Goal: Task Accomplishment & Management: Use online tool/utility

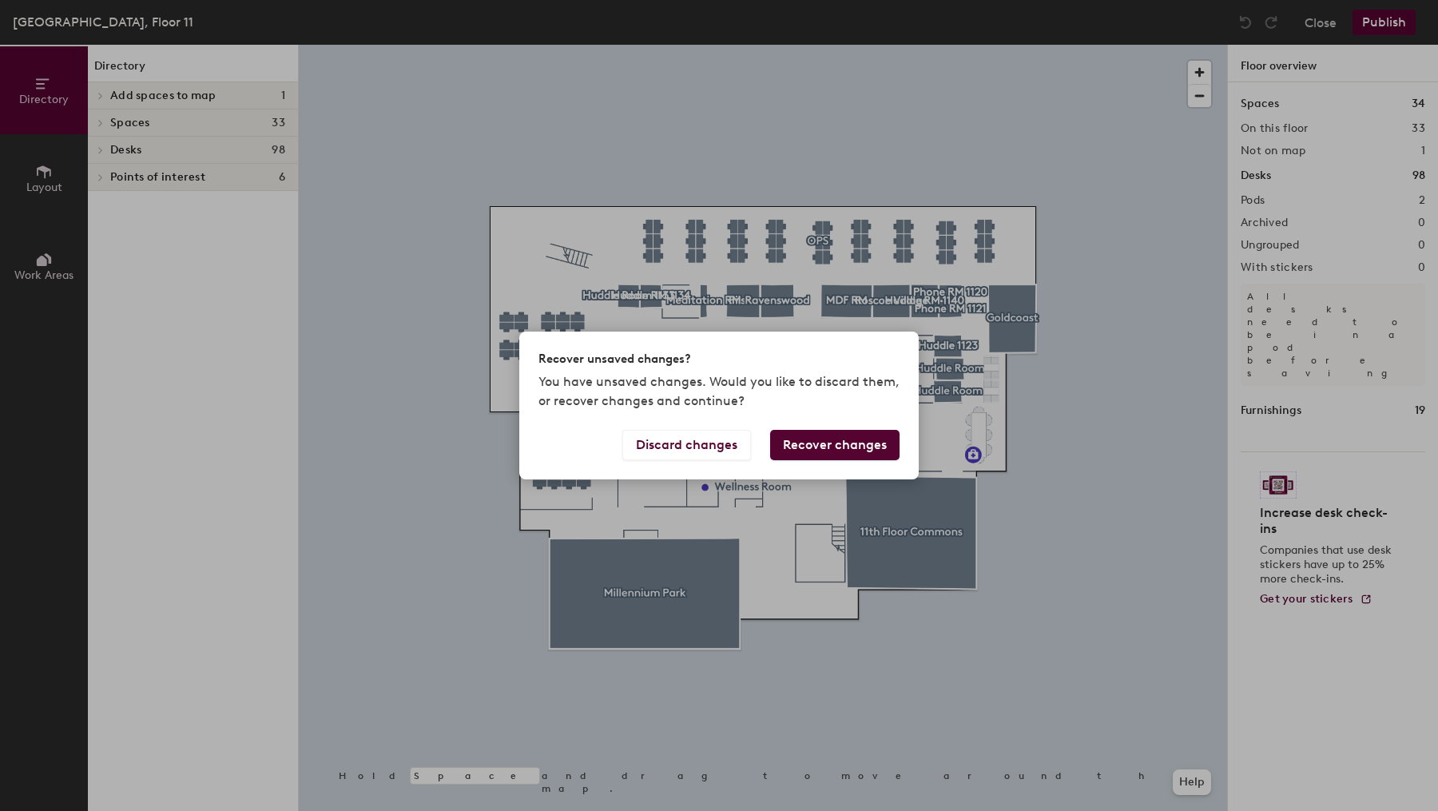
click at [864, 440] on button "Recover changes" at bounding box center [834, 445] width 129 height 30
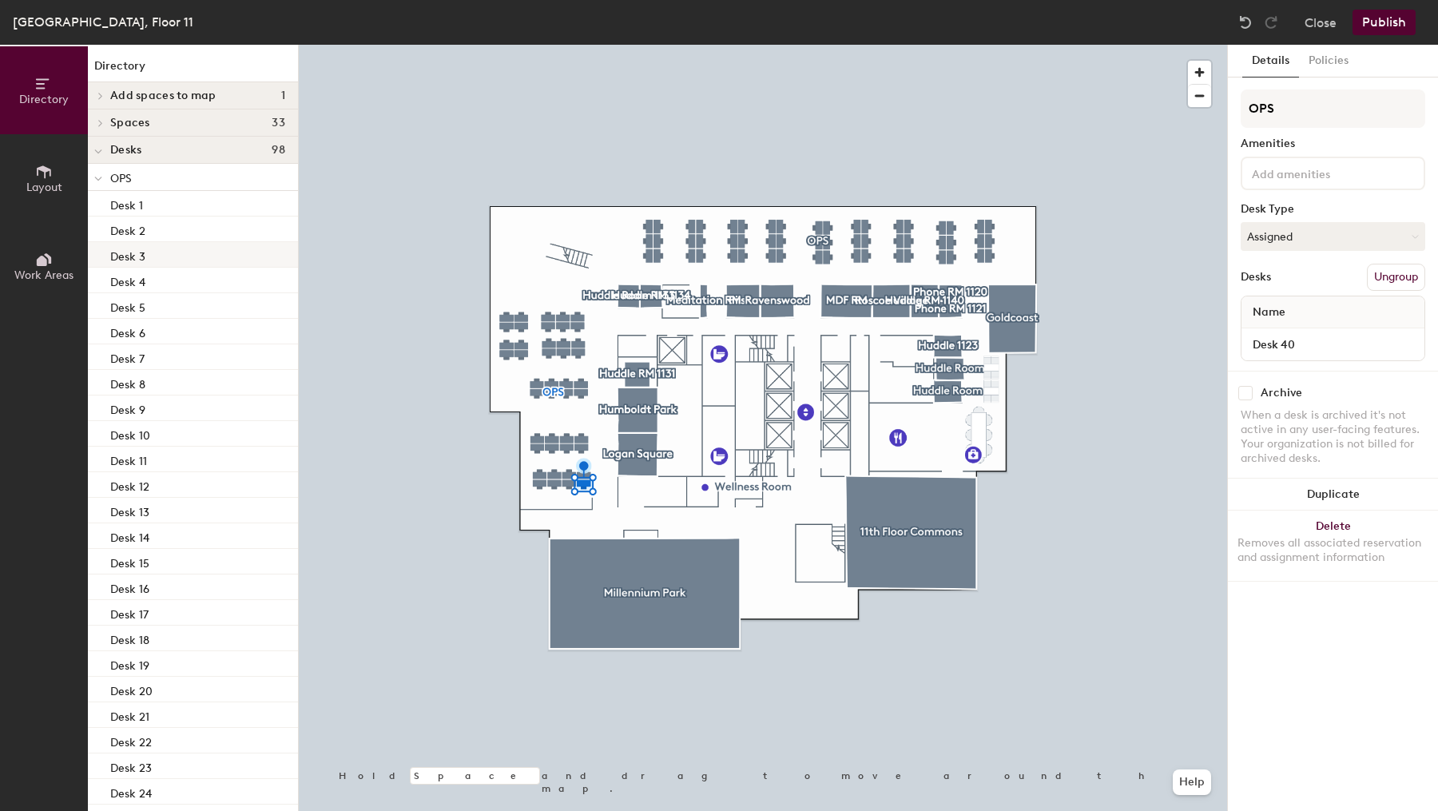
click at [181, 260] on div "Desk 3" at bounding box center [193, 255] width 210 height 26
click at [250, 156] on div "Desks 98" at bounding box center [193, 150] width 210 height 27
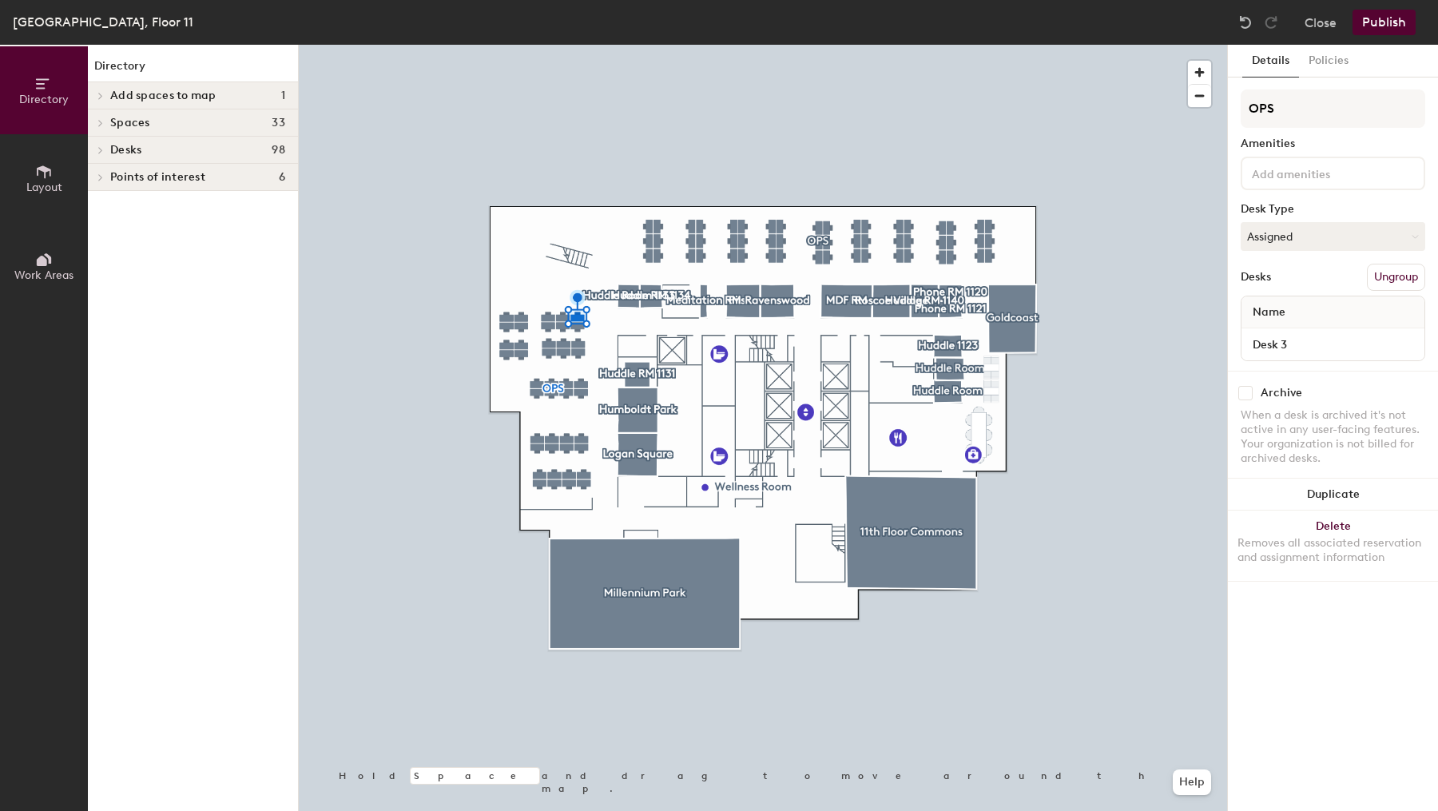
click at [138, 149] on span "Desks" at bounding box center [125, 150] width 31 height 13
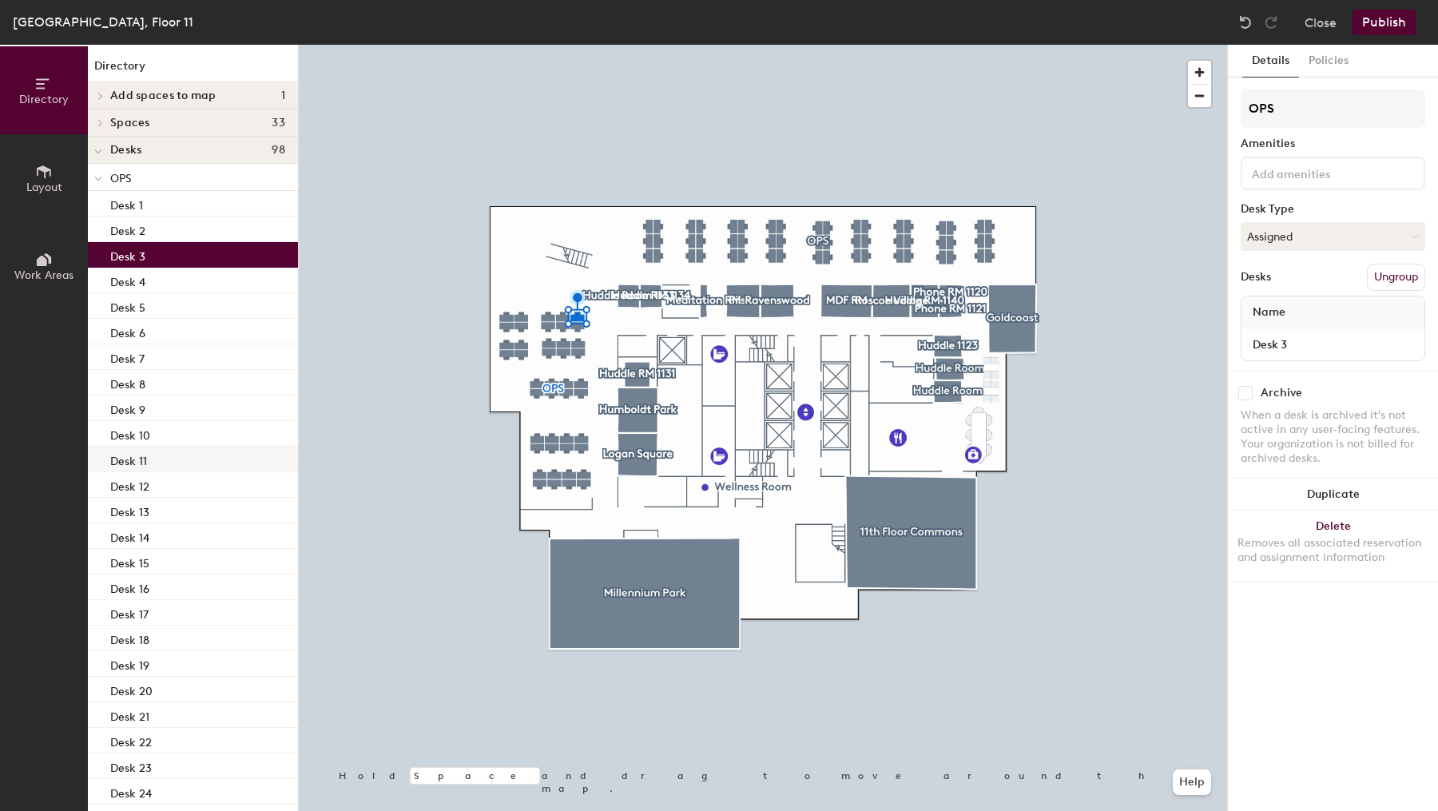
click at [187, 451] on div "Desk 11" at bounding box center [193, 460] width 210 height 26
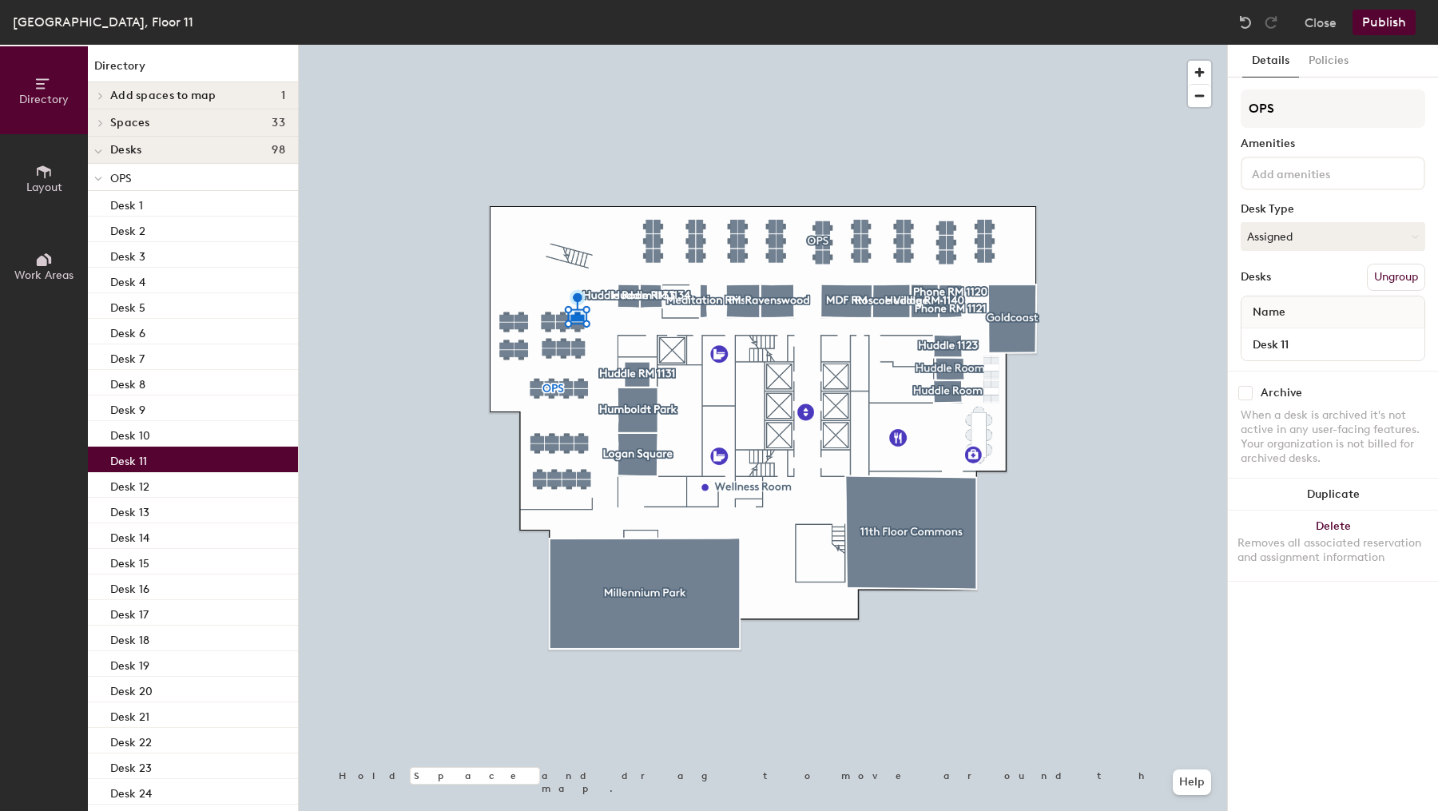
click at [187, 451] on div "Desk 11" at bounding box center [193, 460] width 210 height 26
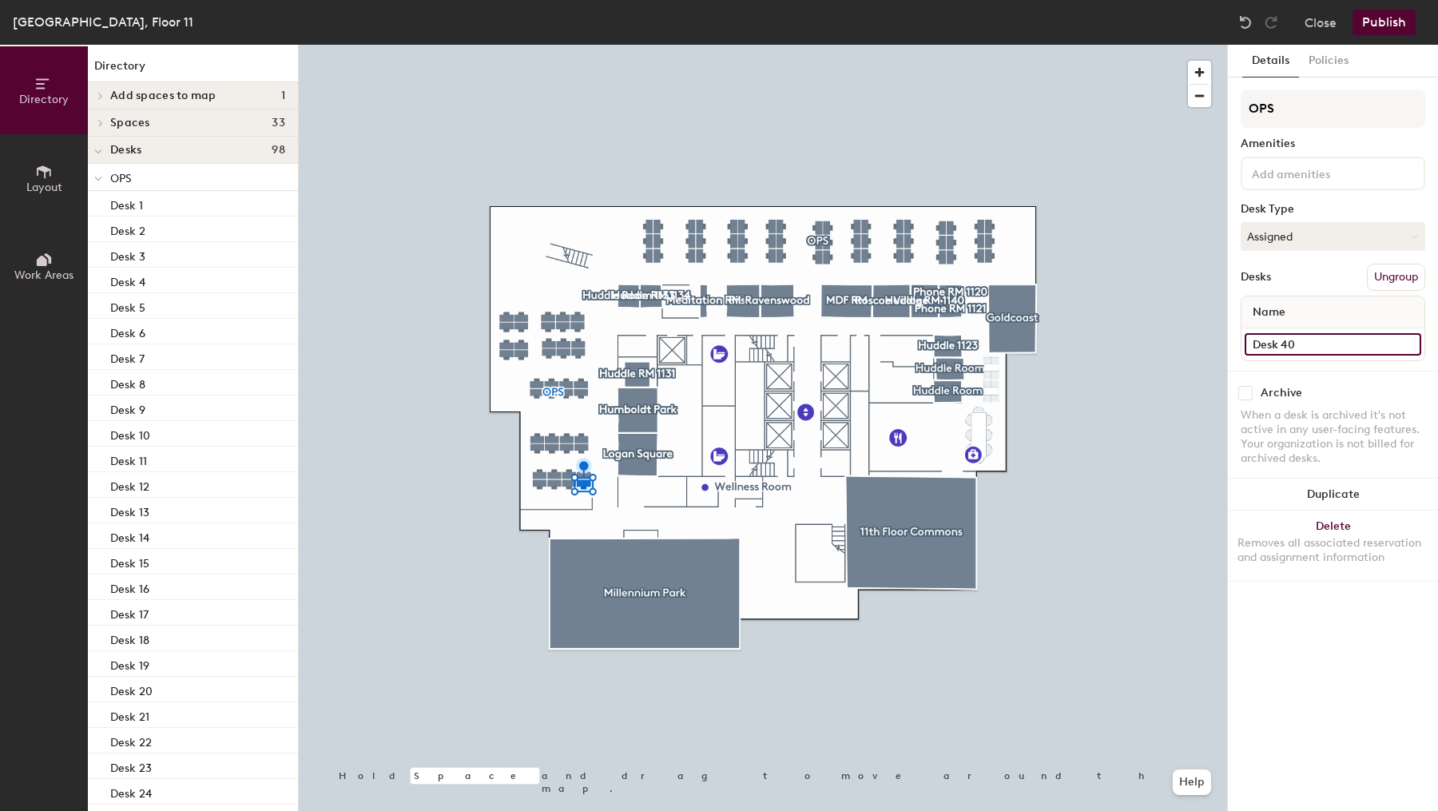
click at [1303, 342] on input "Desk 40" at bounding box center [1333, 344] width 177 height 22
type input "1106A"
click at [1295, 338] on input "Desk 41" at bounding box center [1333, 344] width 177 height 22
type input "1106B"
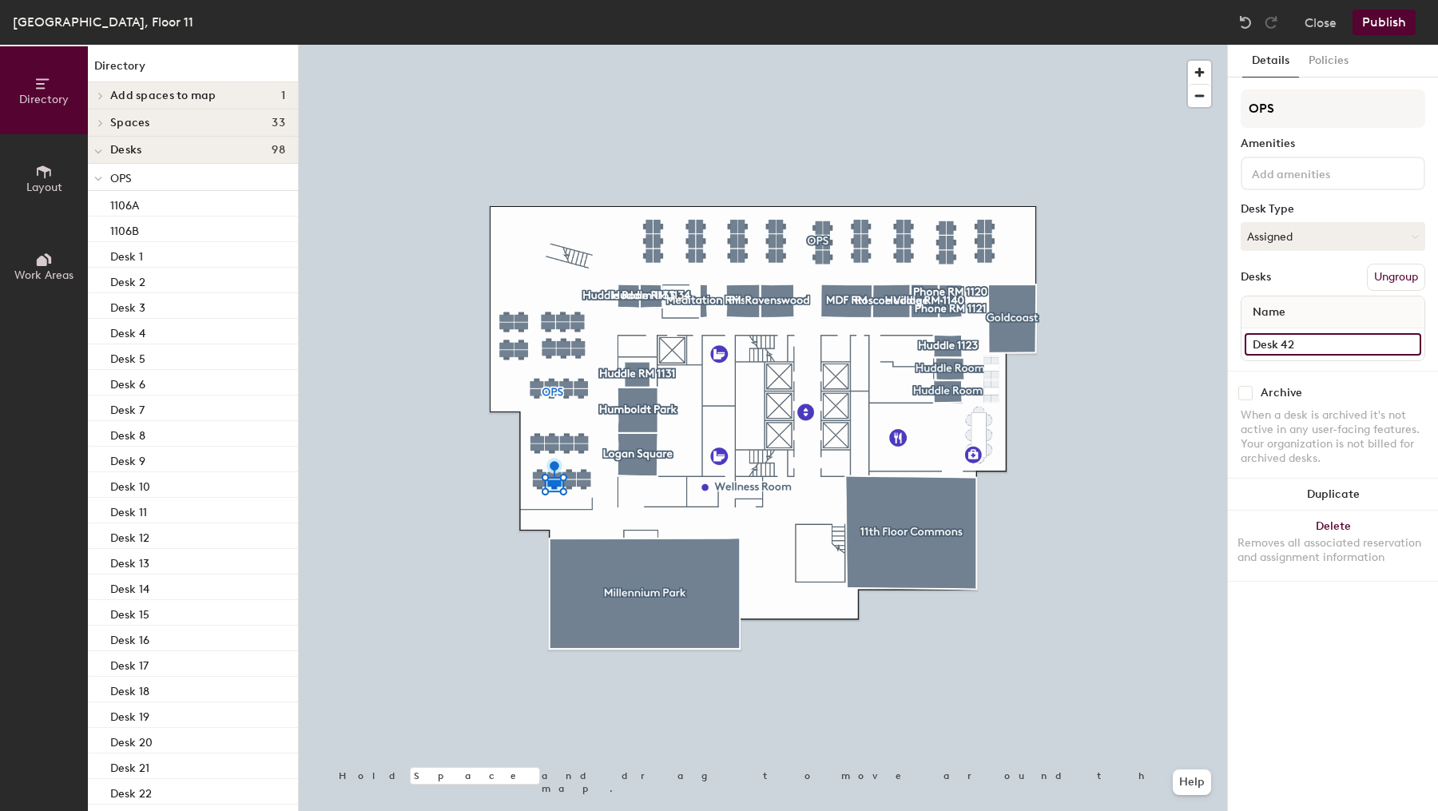
click at [1279, 341] on input "Desk 42" at bounding box center [1333, 344] width 177 height 22
type input "1106C"
click at [1313, 340] on input "Desk 43" at bounding box center [1333, 344] width 177 height 22
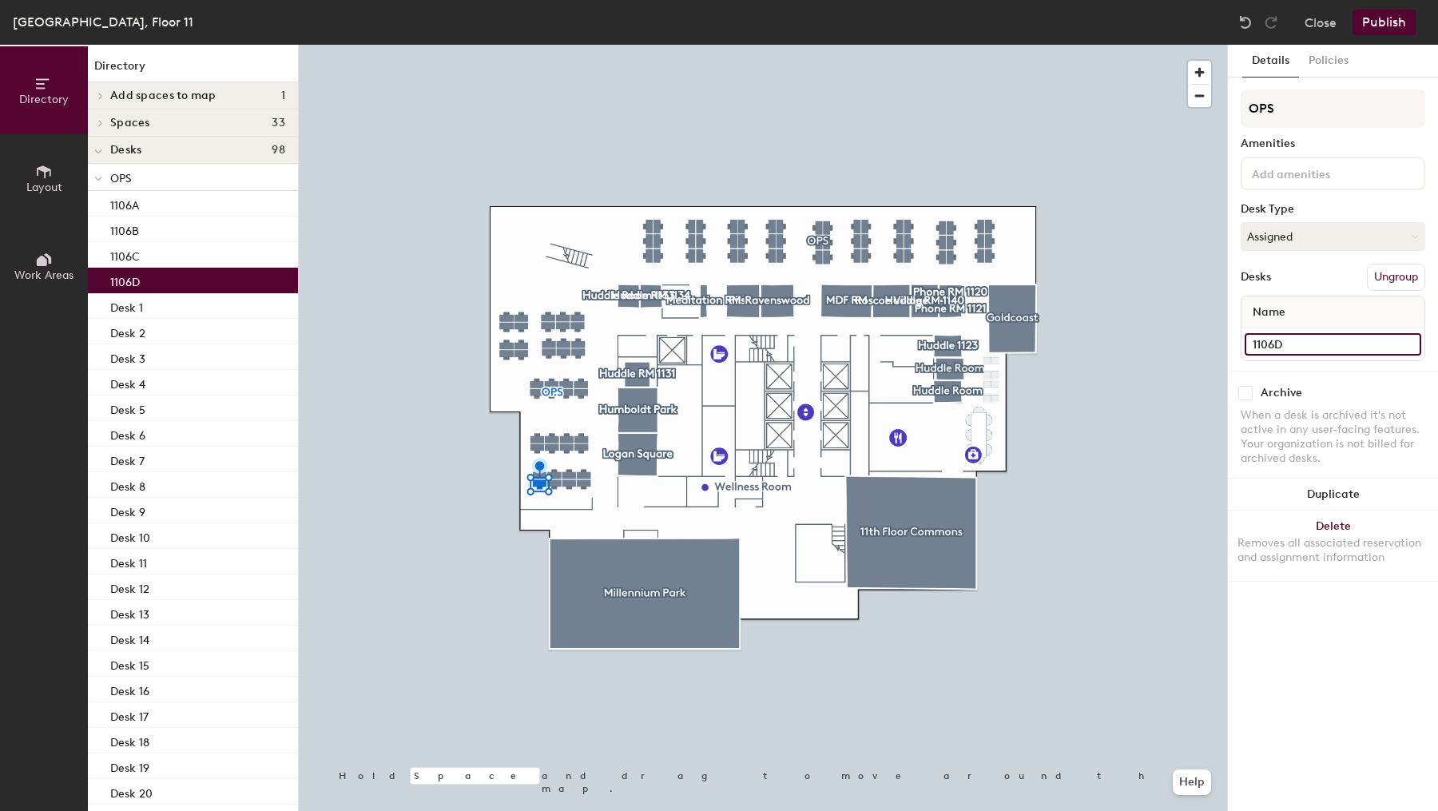
type input "1106D"
click at [1287, 345] on input "Desk 39" at bounding box center [1333, 344] width 177 height 22
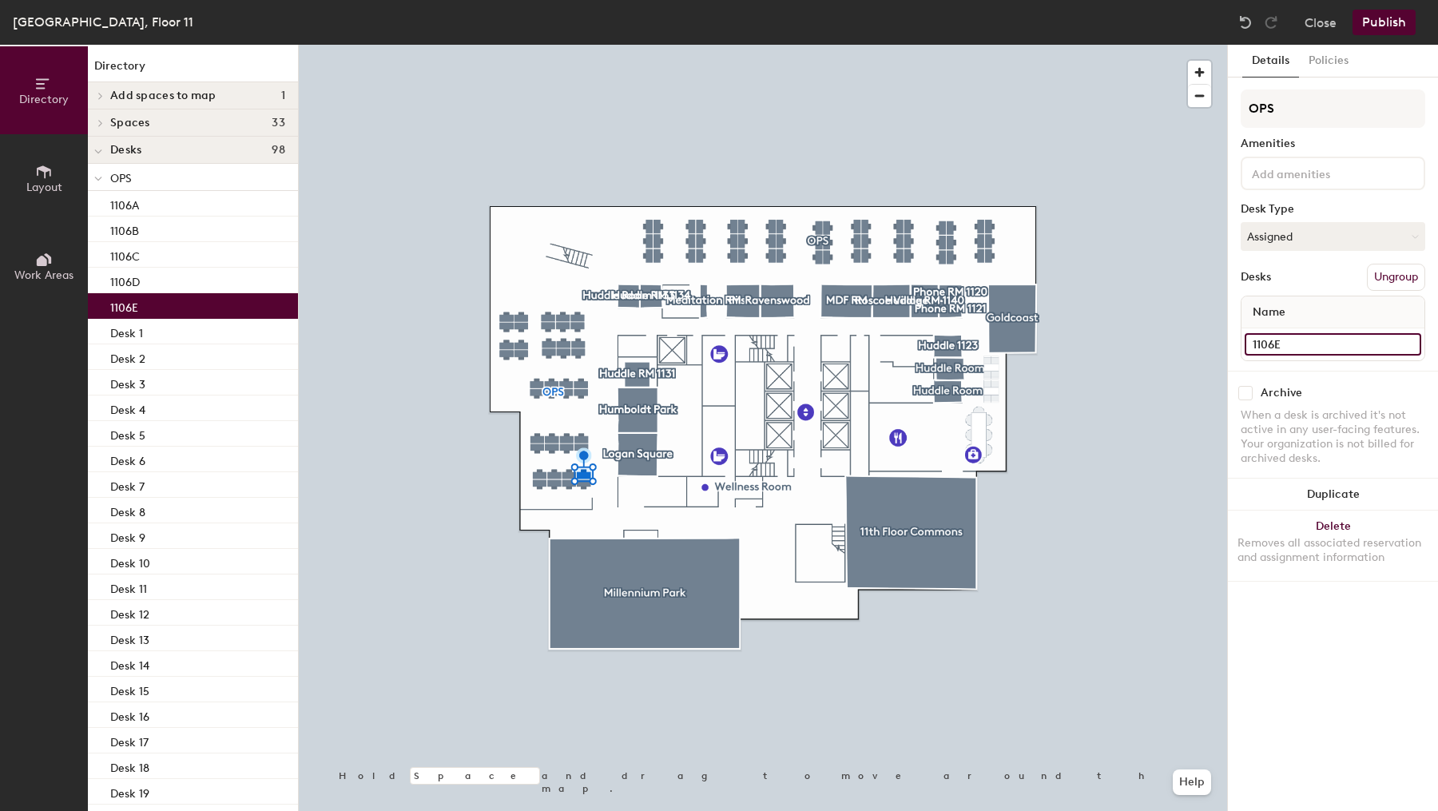
type input "1106E"
click at [1301, 343] on input "Desk 38" at bounding box center [1333, 344] width 177 height 22
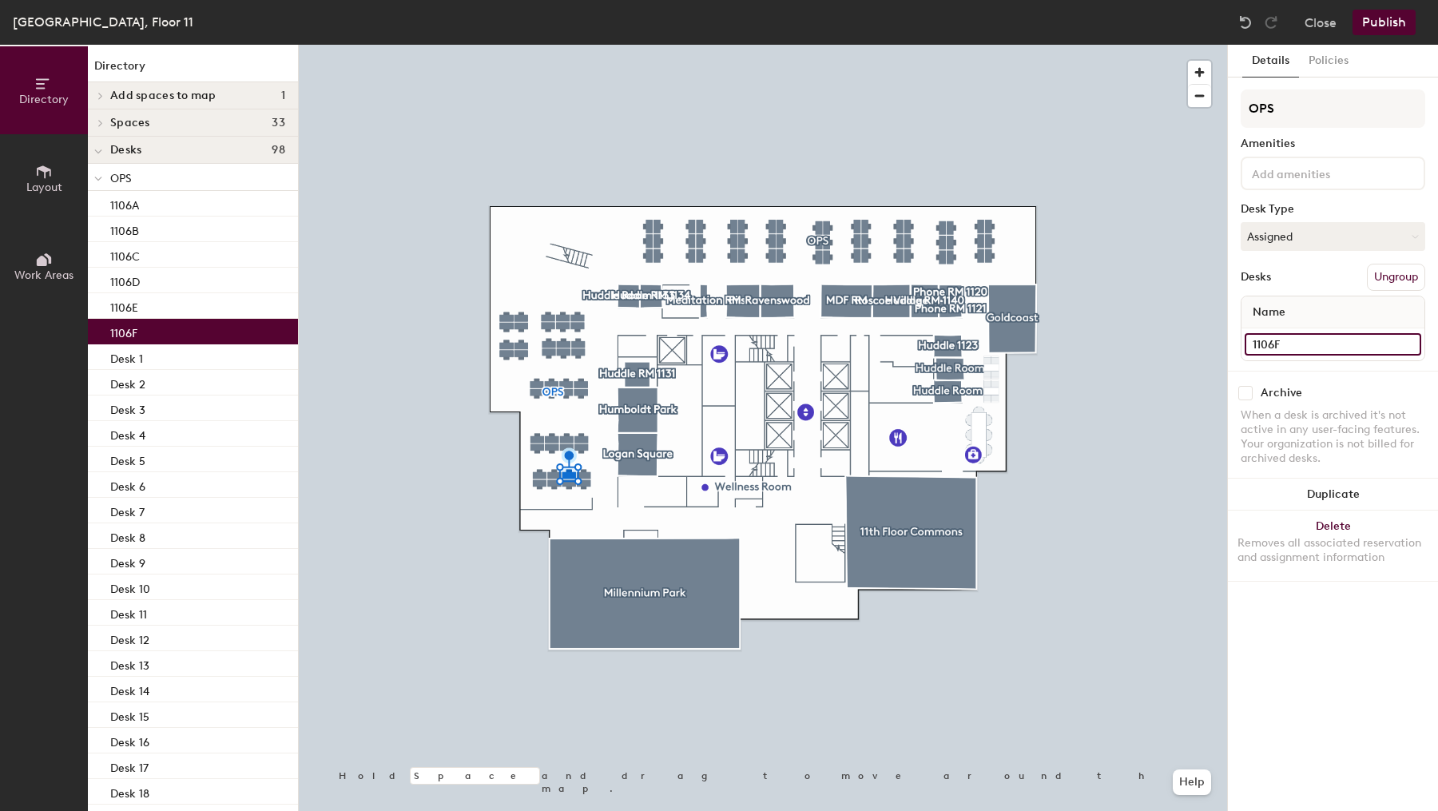
type input "1106F"
click at [1324, 341] on input "Desk 37" at bounding box center [1333, 344] width 177 height 22
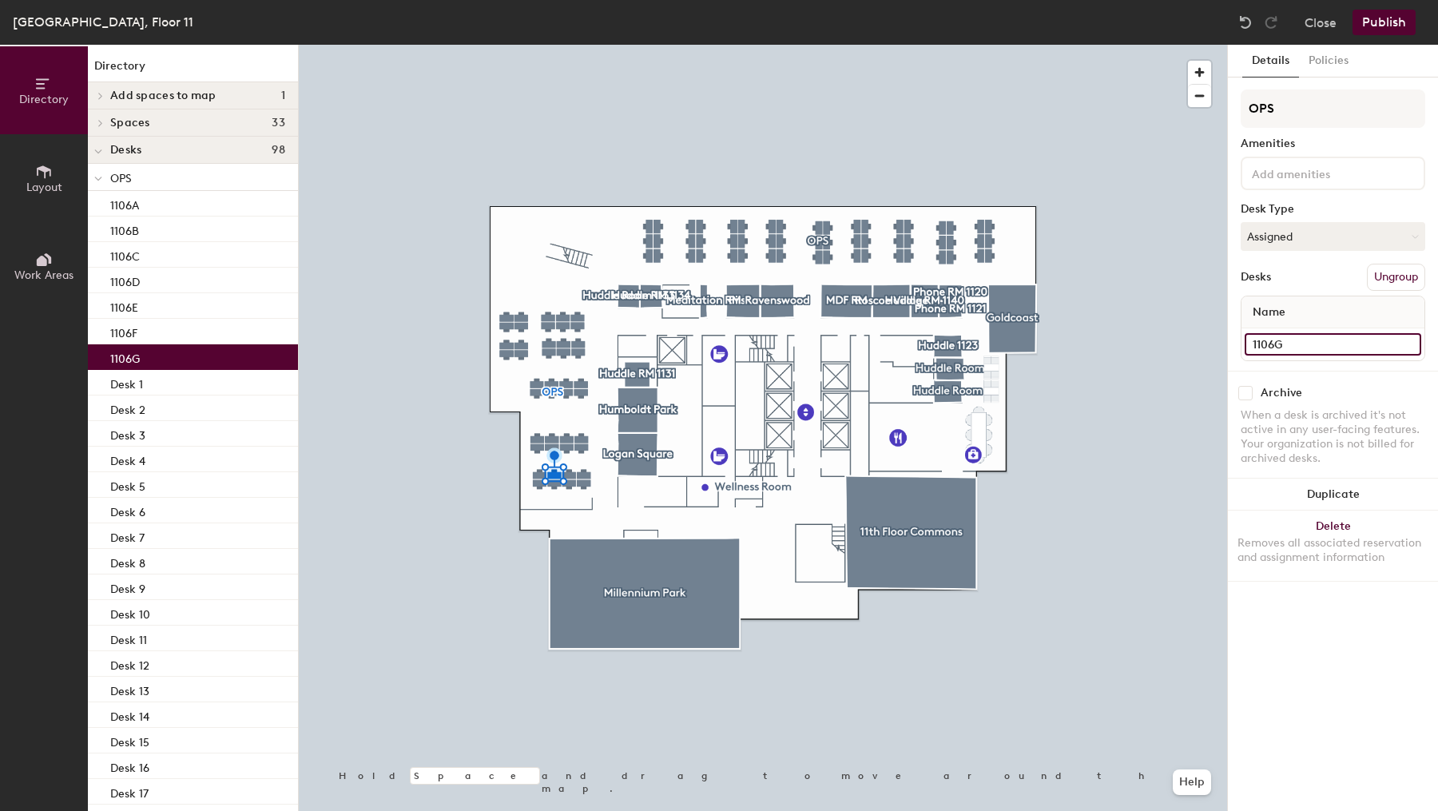
type input "1106G"
click at [1302, 337] on input "Desk 44" at bounding box center [1333, 344] width 177 height 22
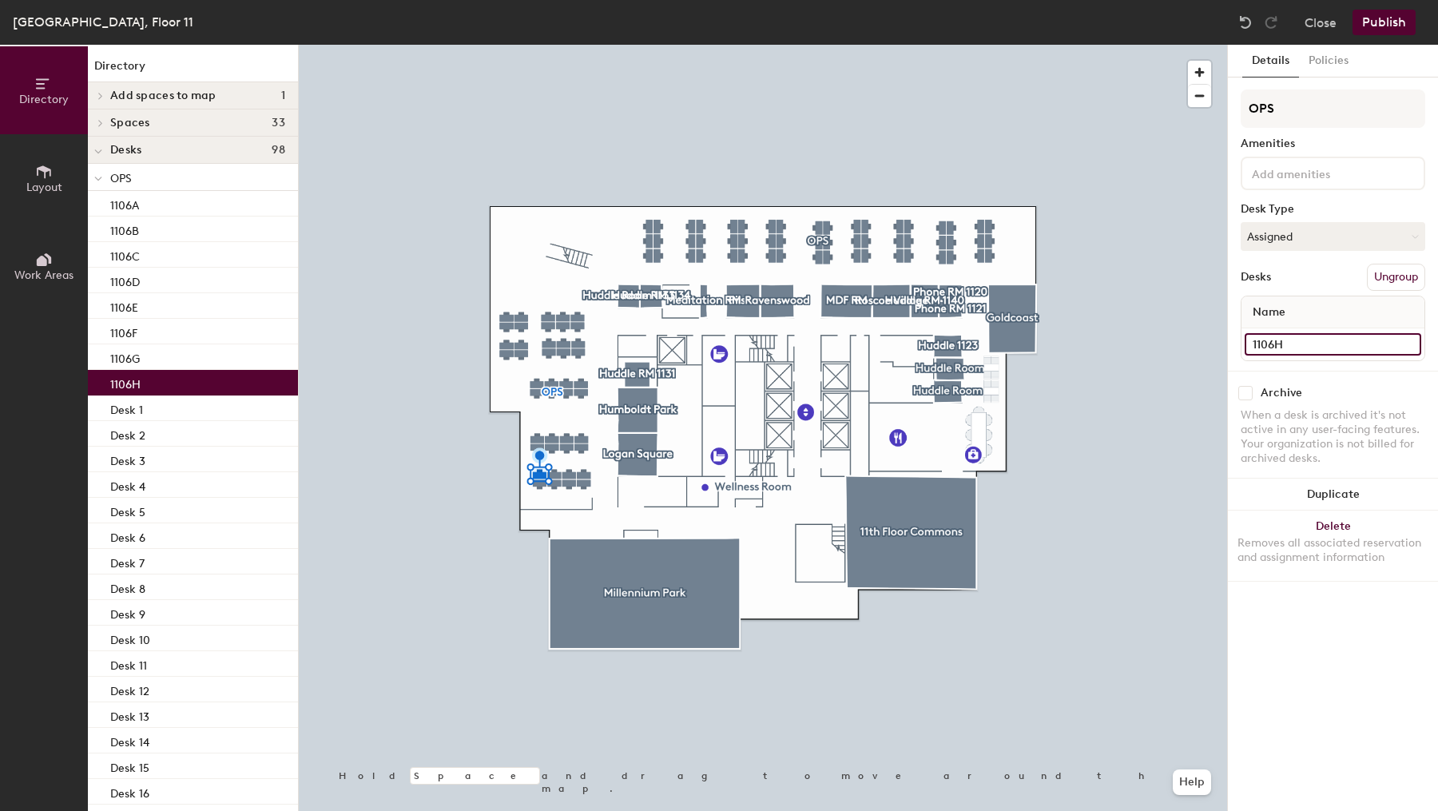
type input "1106H"
click at [1298, 352] on input "Desk 31" at bounding box center [1333, 344] width 177 height 22
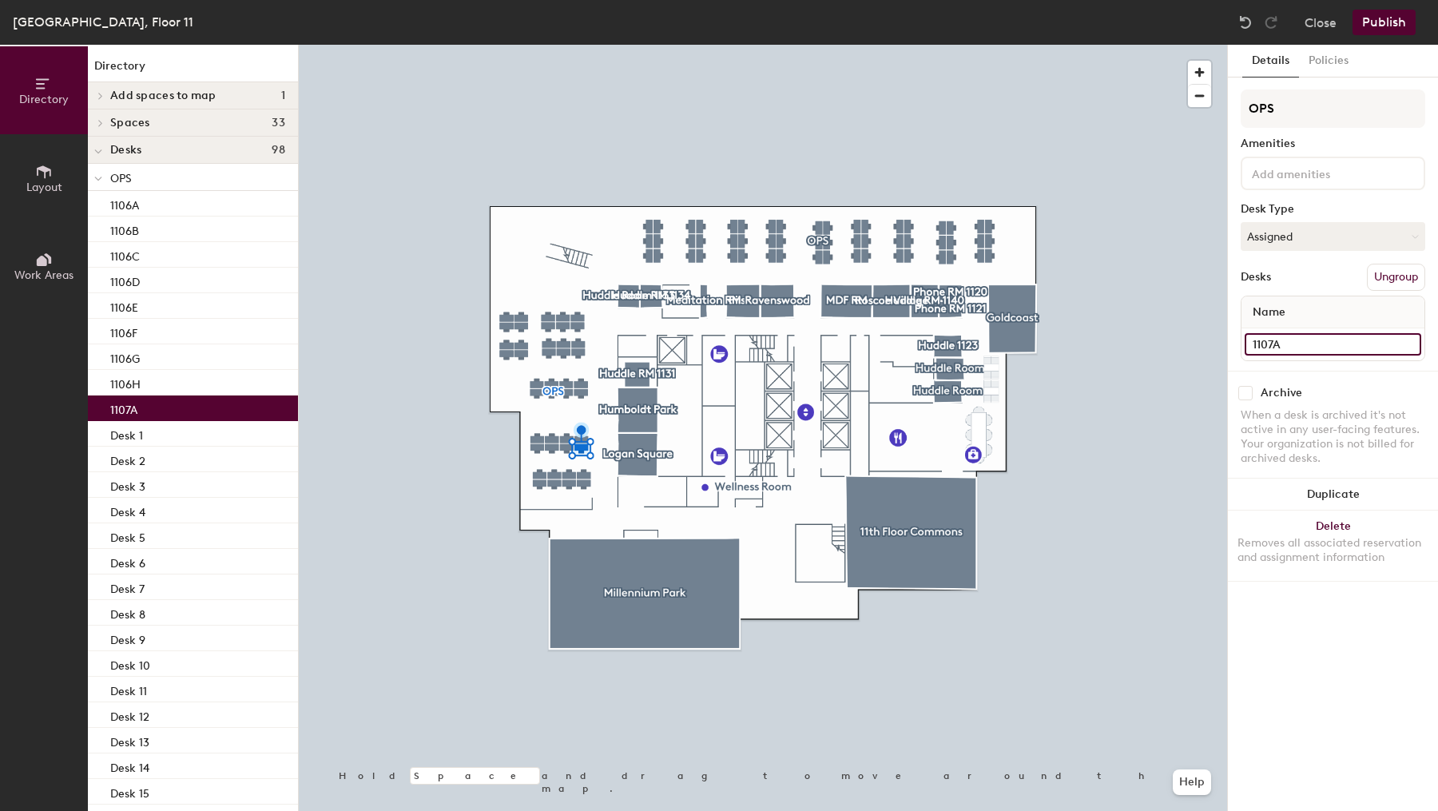
type input "1107A"
click at [1299, 345] on input "Desk 32" at bounding box center [1333, 344] width 177 height 22
type input "1107B"
click at [1298, 348] on input "Desk 33" at bounding box center [1333, 344] width 177 height 22
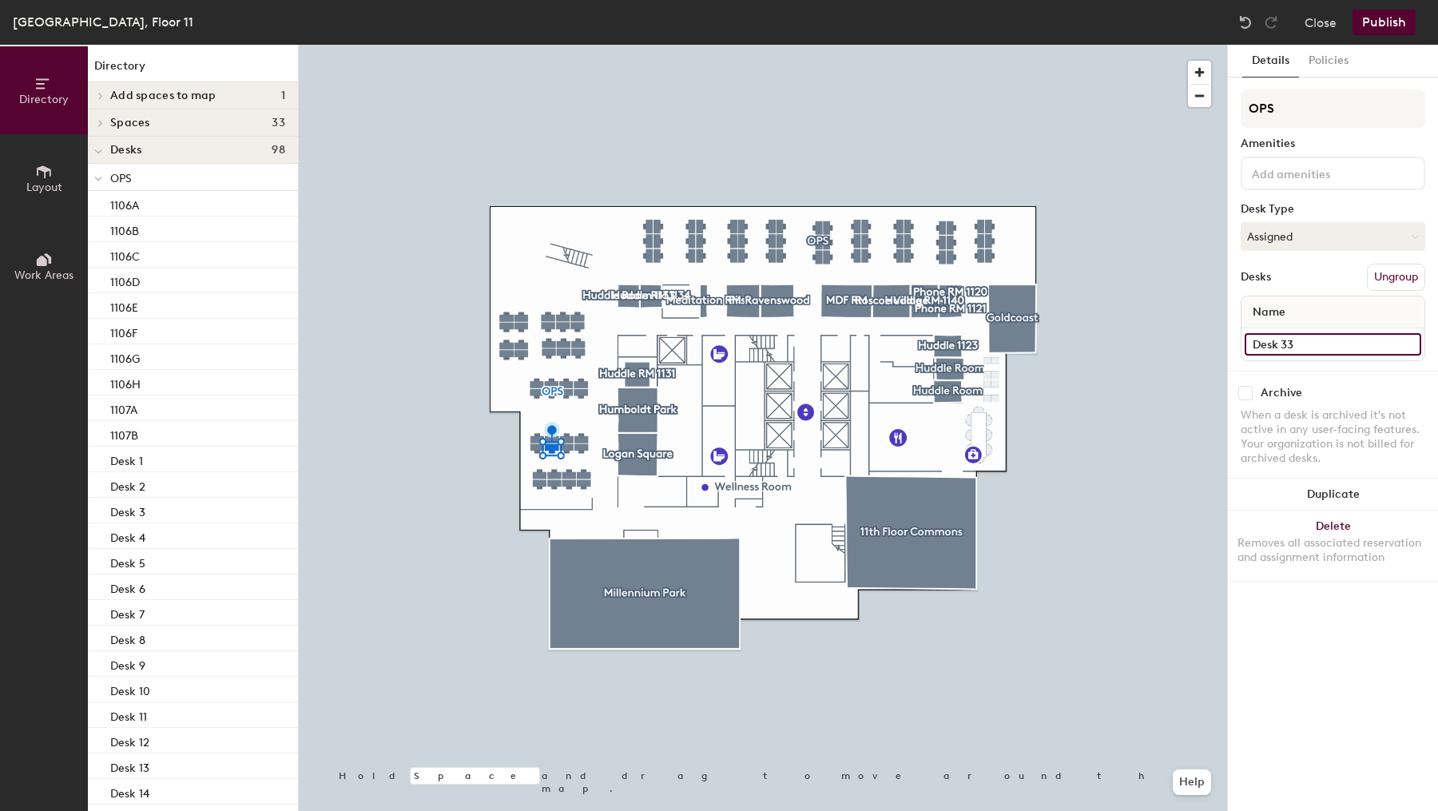
click at [1298, 348] on input "Desk 33" at bounding box center [1333, 344] width 177 height 22
type input "1107C"
click at [1367, 347] on input "Desk 34" at bounding box center [1333, 344] width 177 height 22
type input "1107D"
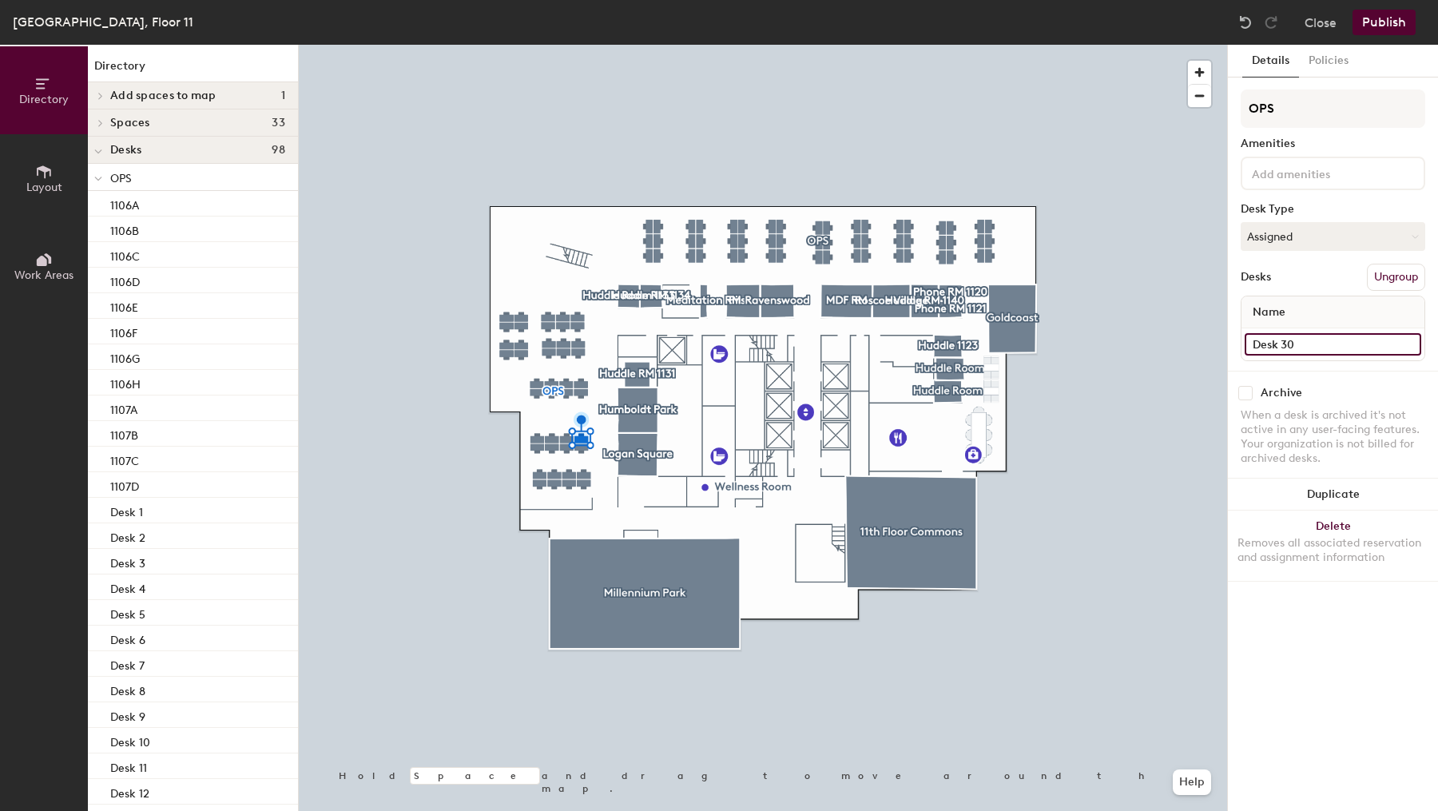
click at [1279, 351] on input "Desk 30" at bounding box center [1333, 344] width 177 height 22
type input "1107E"
click at [1300, 346] on input "Desk 29" at bounding box center [1333, 344] width 177 height 22
type input "1107F"
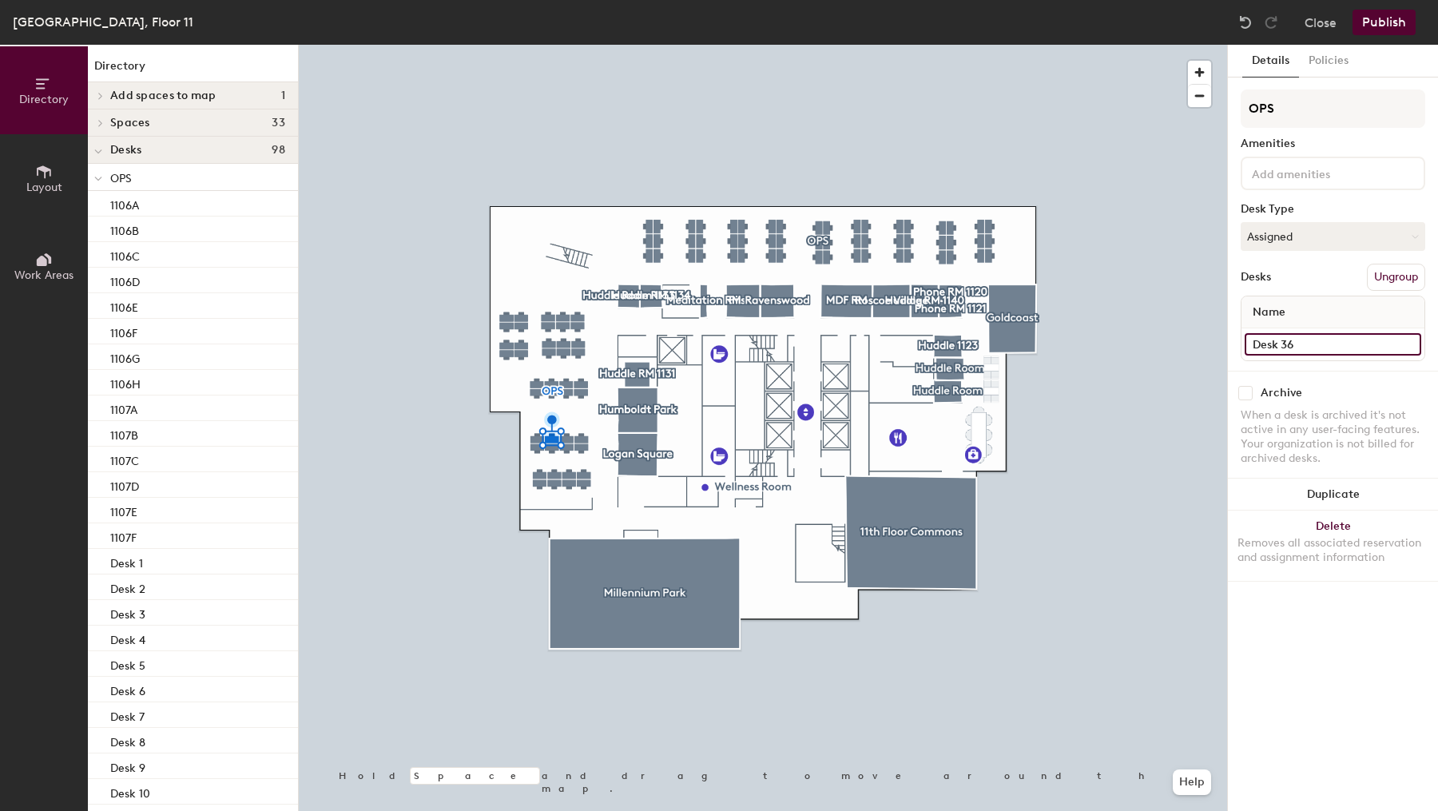
click at [1363, 340] on input "Desk 36" at bounding box center [1333, 344] width 177 height 22
type input "1107G"
click at [1294, 344] on input "Desk 35" at bounding box center [1333, 344] width 177 height 22
type input "1107H"
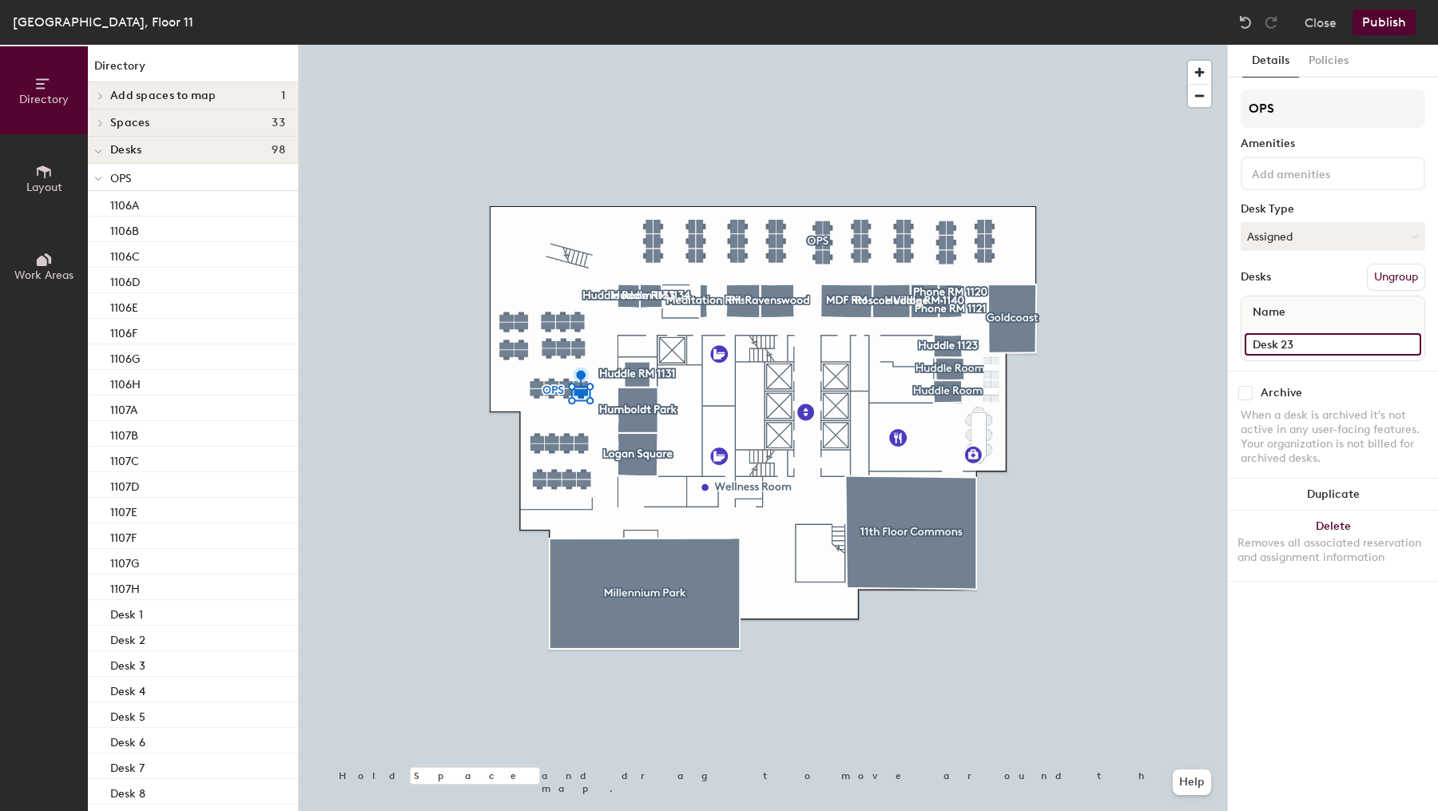
click at [1308, 341] on input "Desk 23" at bounding box center [1333, 344] width 177 height 22
type input "1108A"
click at [1378, 354] on div "Desk 24" at bounding box center [1333, 344] width 183 height 32
click at [1373, 347] on input "Desk 24" at bounding box center [1333, 344] width 177 height 22
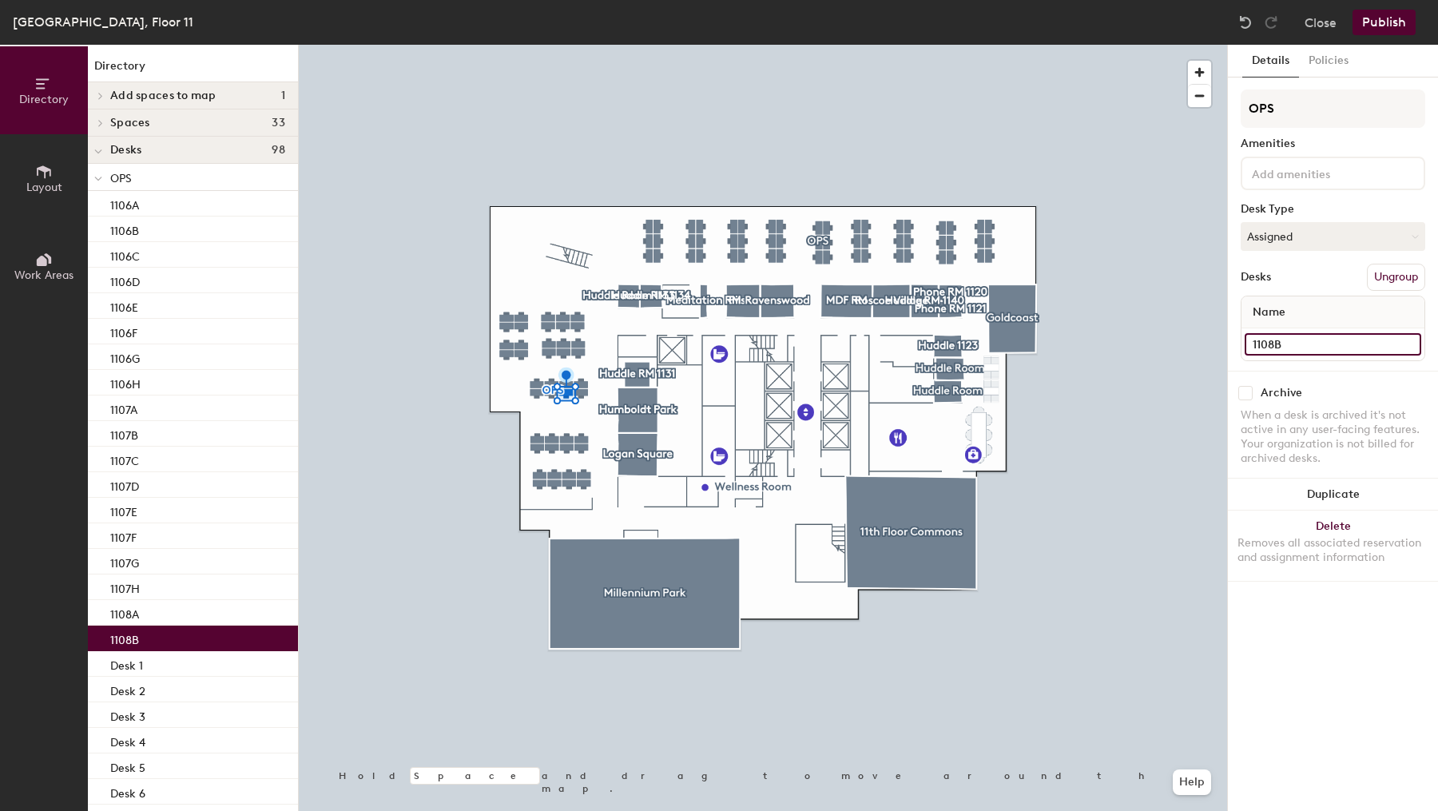
type input "1108B"
click at [1302, 352] on input "Desk 25" at bounding box center [1333, 344] width 177 height 22
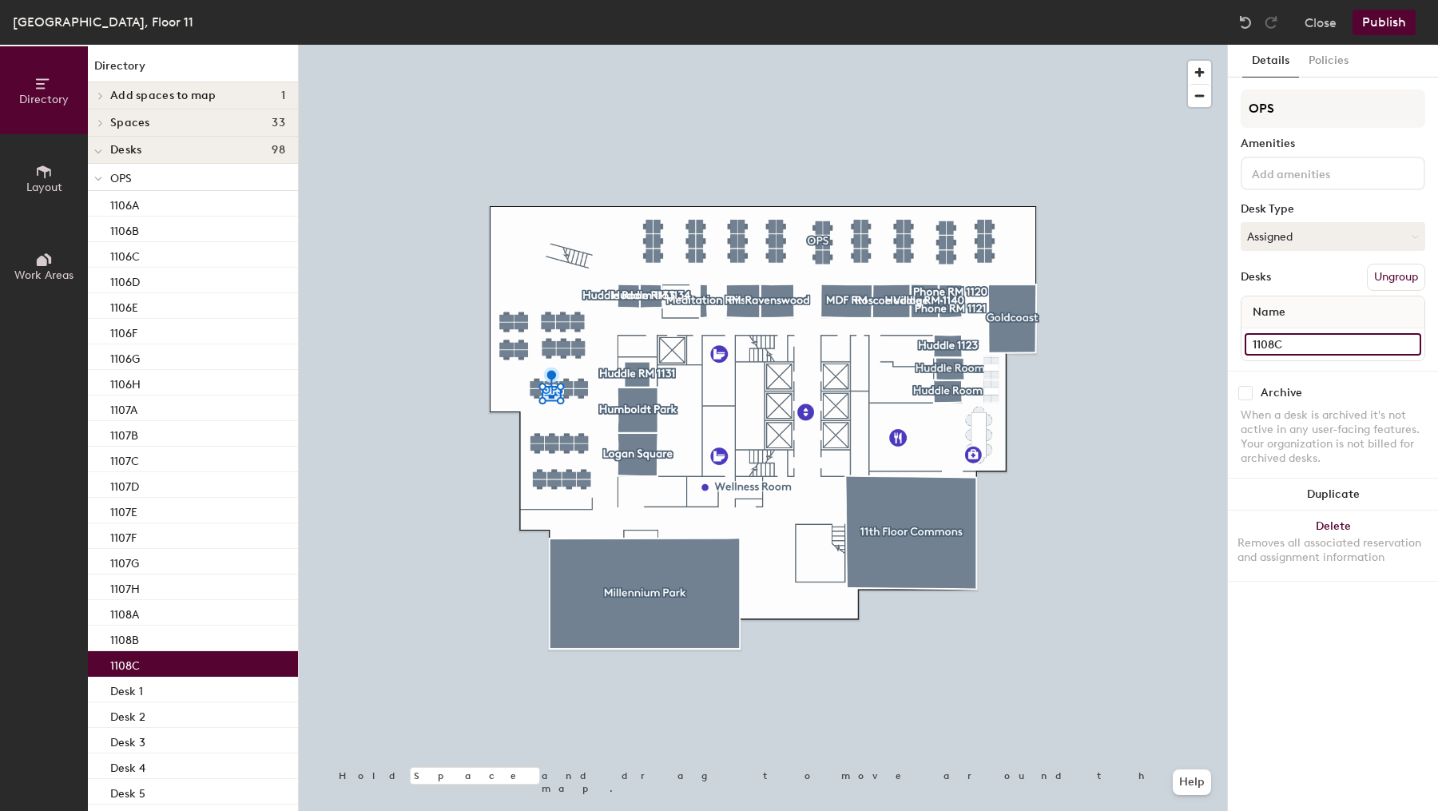
type input "1108C"
click at [1262, 343] on input "Desk 26" at bounding box center [1333, 344] width 177 height 22
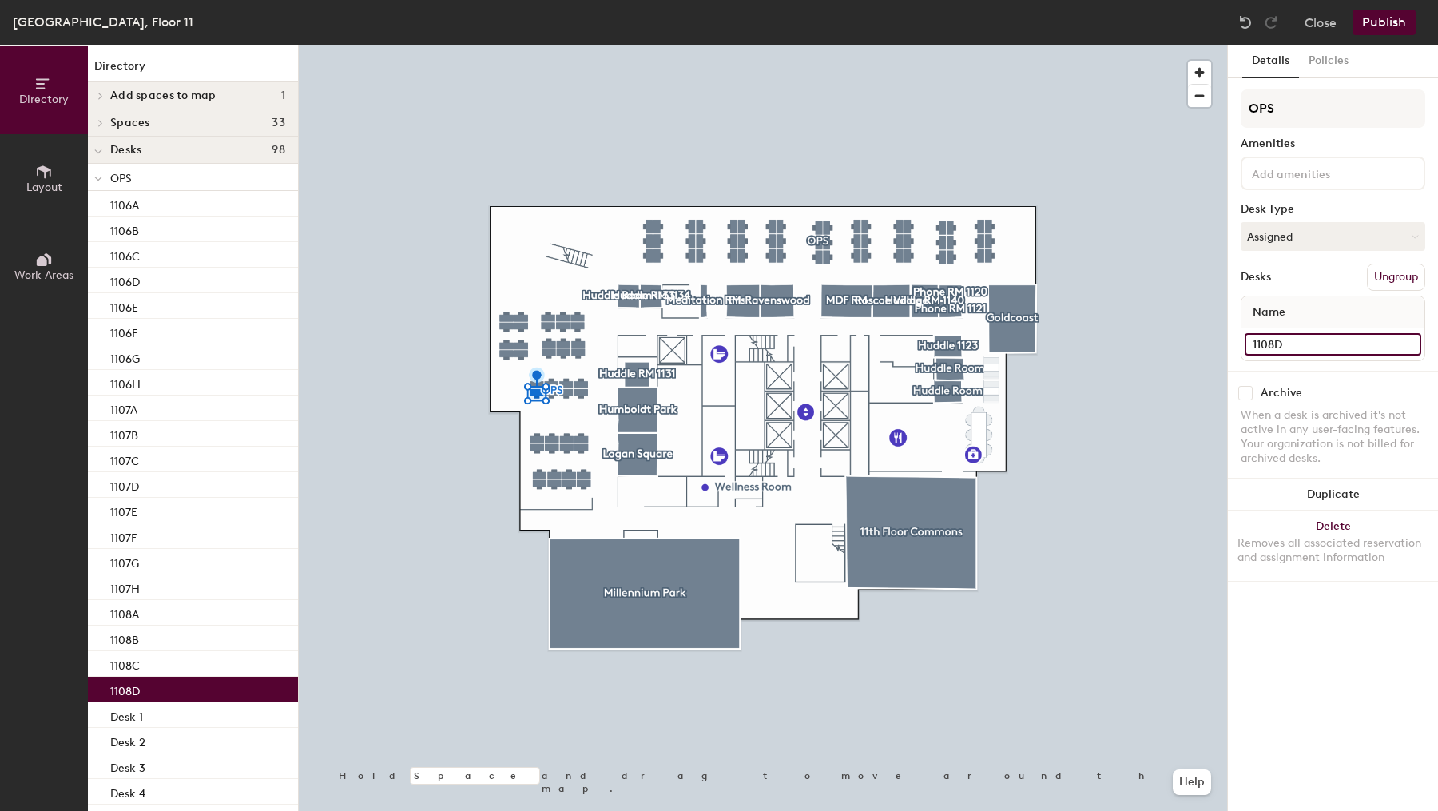
type input "1108D"
click at [1334, 349] on input "Desk 22" at bounding box center [1333, 344] width 177 height 22
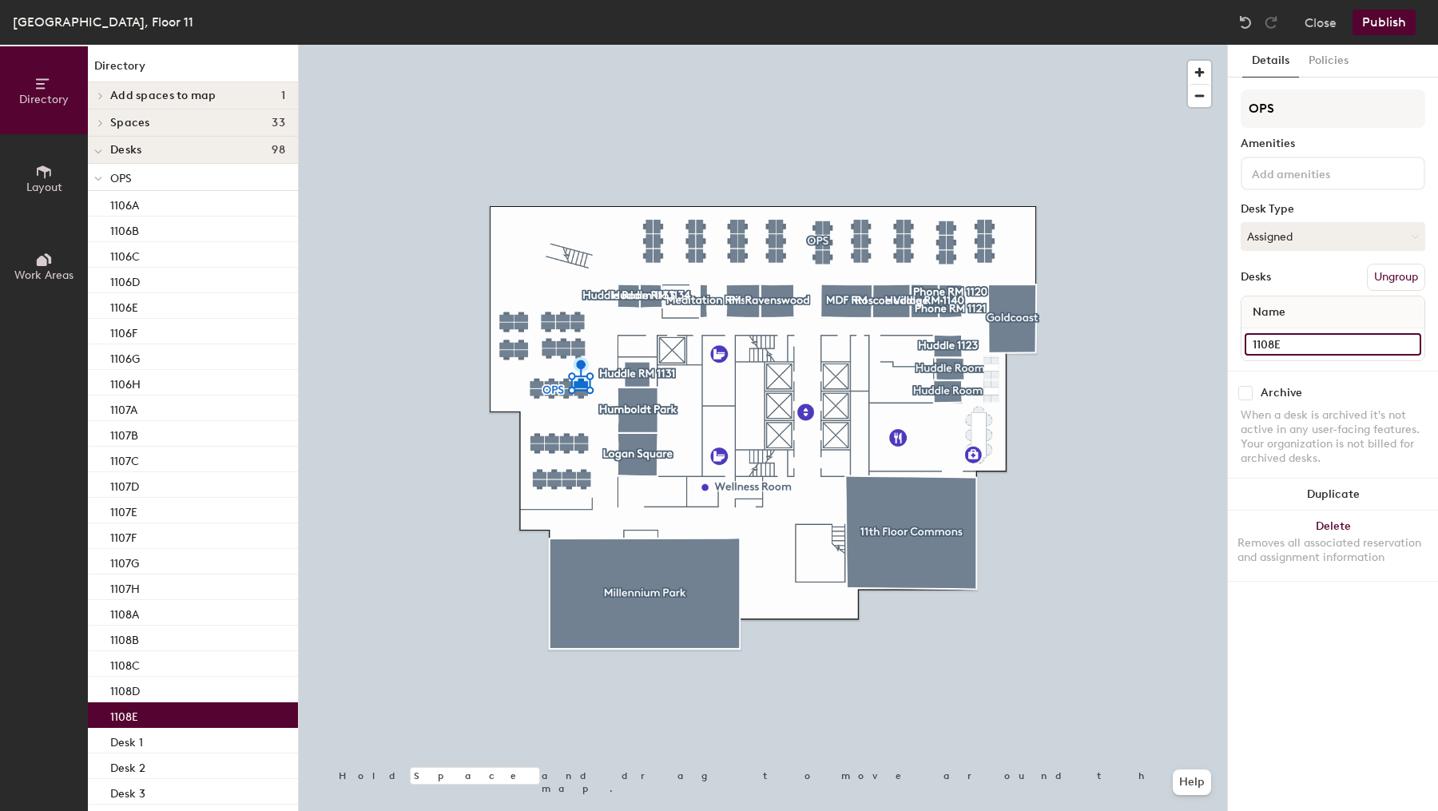
type input "1108E"
click at [1301, 336] on input "Desk 21" at bounding box center [1333, 344] width 177 height 22
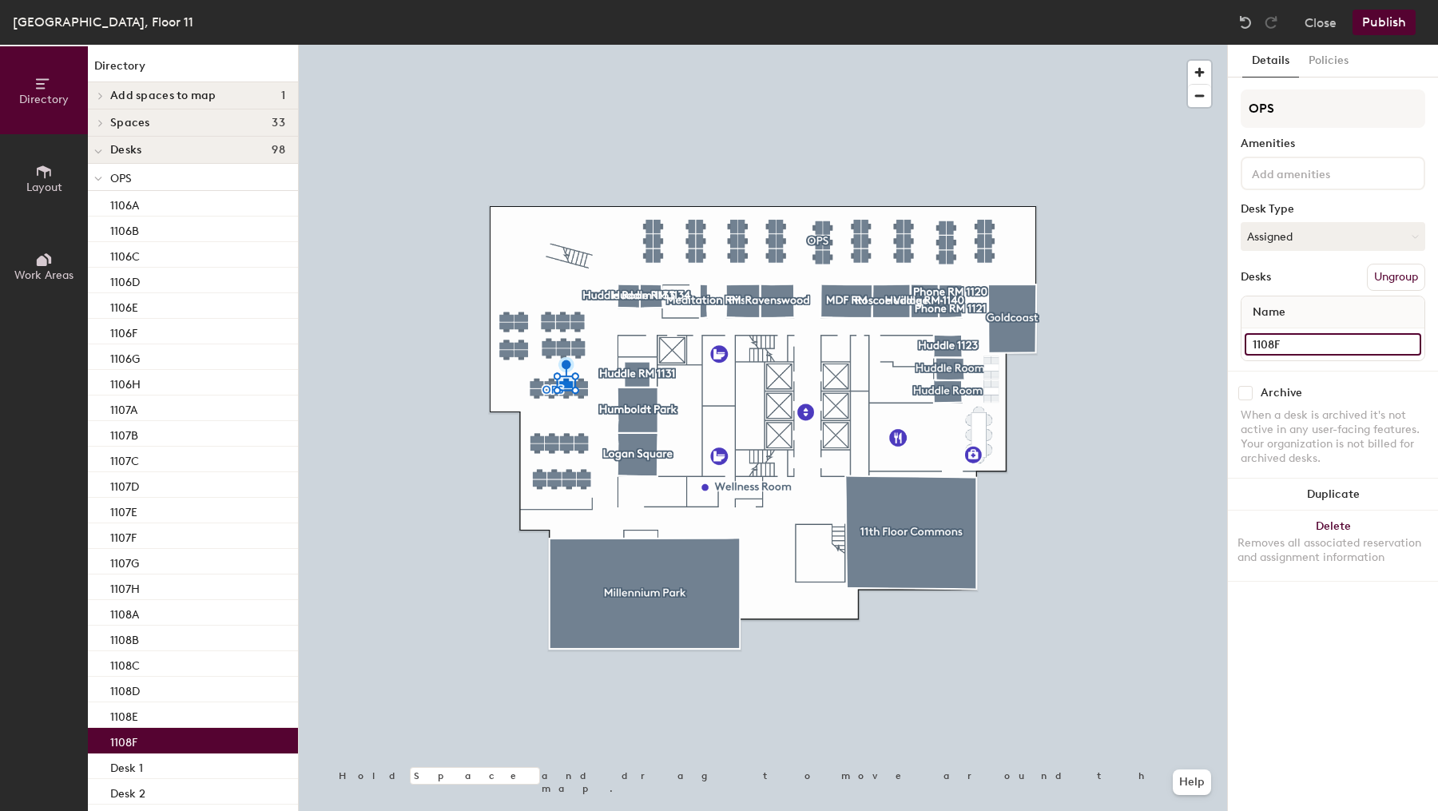
type input "1108F"
click at [1298, 338] on input "Desk 20" at bounding box center [1333, 344] width 177 height 22
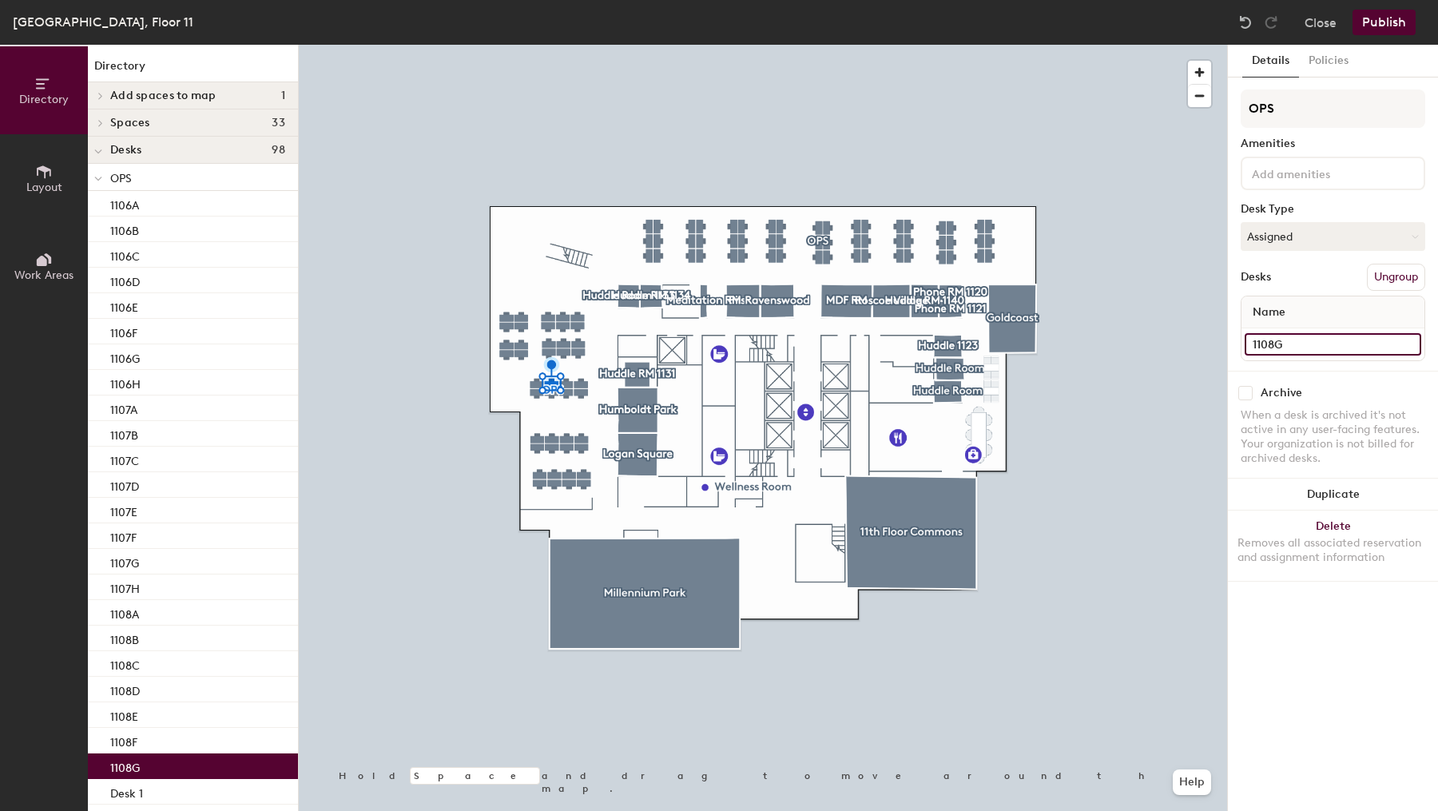
type input "1108G"
click at [1282, 350] on input "Desk 19" at bounding box center [1333, 344] width 177 height 22
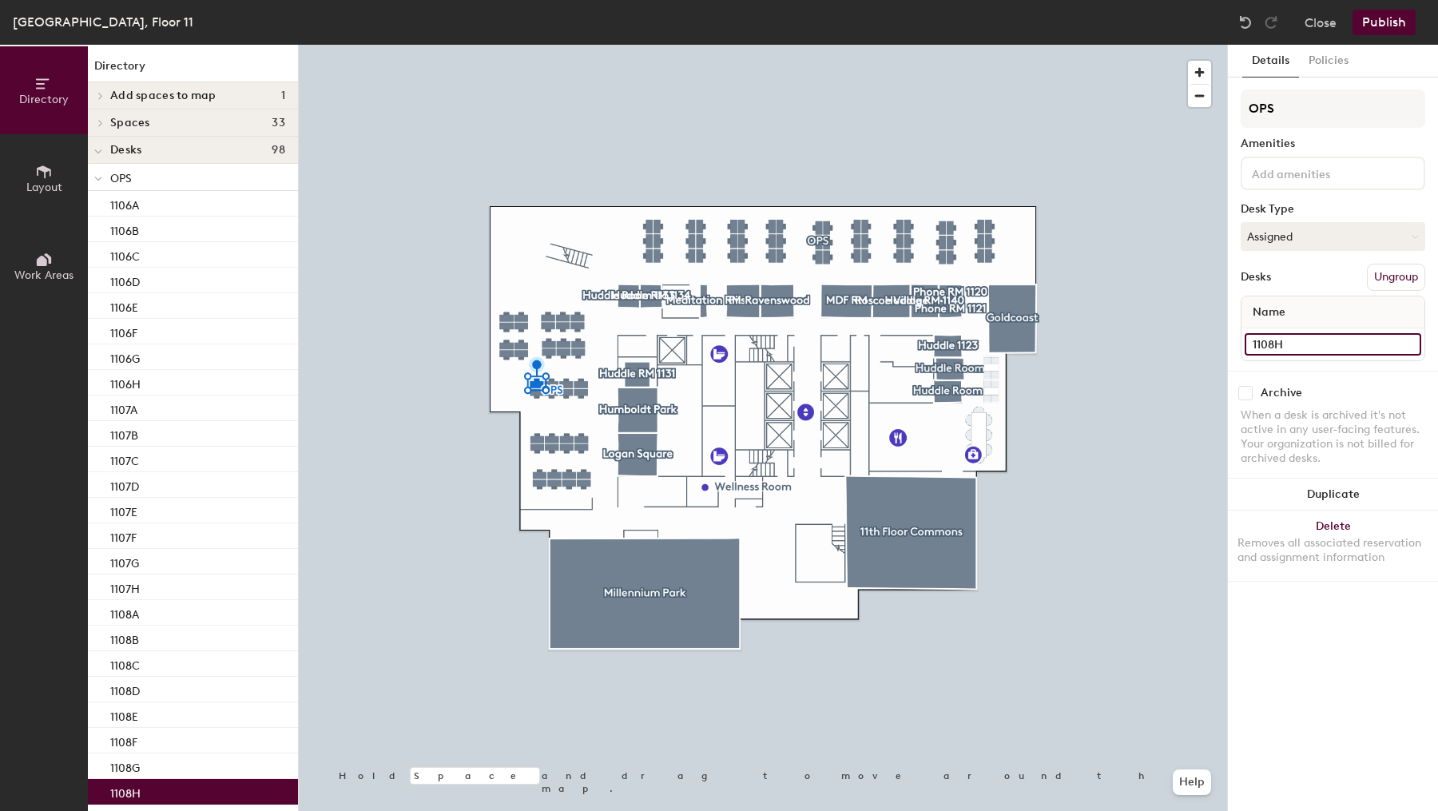
type input "1108H"
click at [1282, 346] on input "Desk 16" at bounding box center [1333, 344] width 177 height 22
type input "1109A"
click at [1270, 348] on input "Desk 17" at bounding box center [1333, 344] width 177 height 22
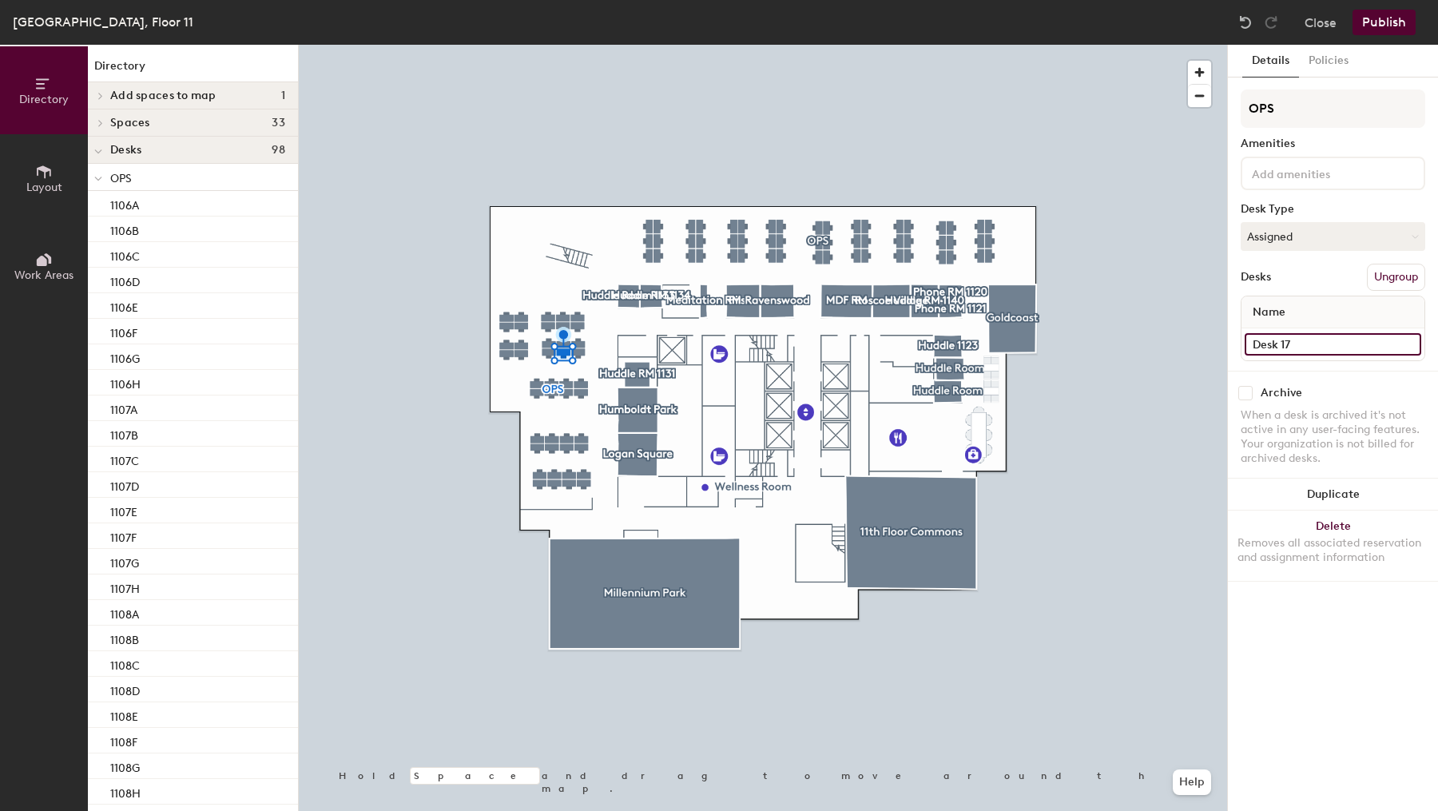
click at [1270, 348] on input "Desk 17" at bounding box center [1333, 344] width 177 height 22
type input "1109B"
click at [1312, 340] on input "Desk 18" at bounding box center [1333, 344] width 177 height 22
type input "1109C"
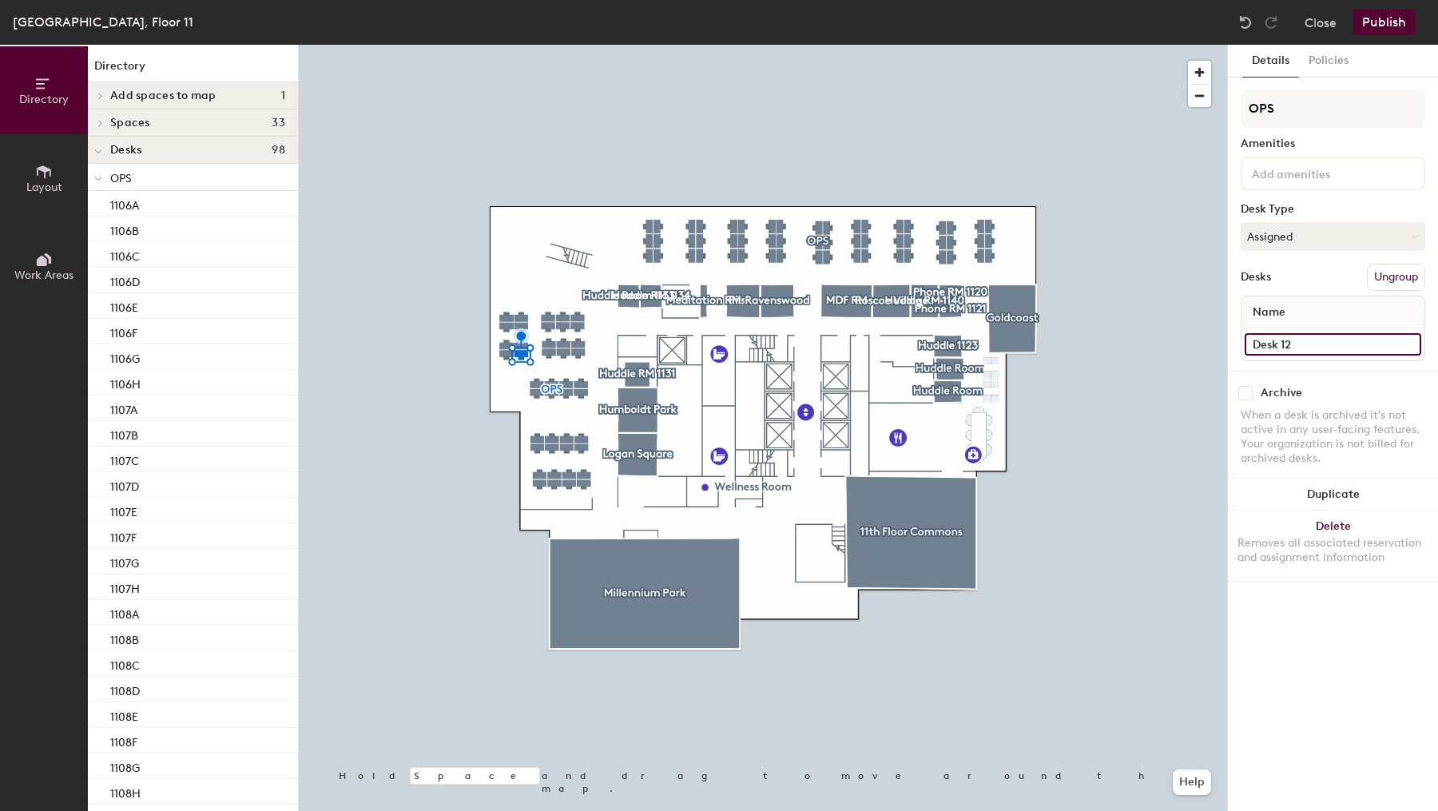
click at [1326, 336] on input "Desk 12" at bounding box center [1333, 344] width 177 height 22
type input "1109D"
click at [1342, 344] on input "Desk 13" at bounding box center [1333, 344] width 177 height 22
type input "1109E"
click at [1326, 340] on input "Desk 15" at bounding box center [1333, 344] width 177 height 22
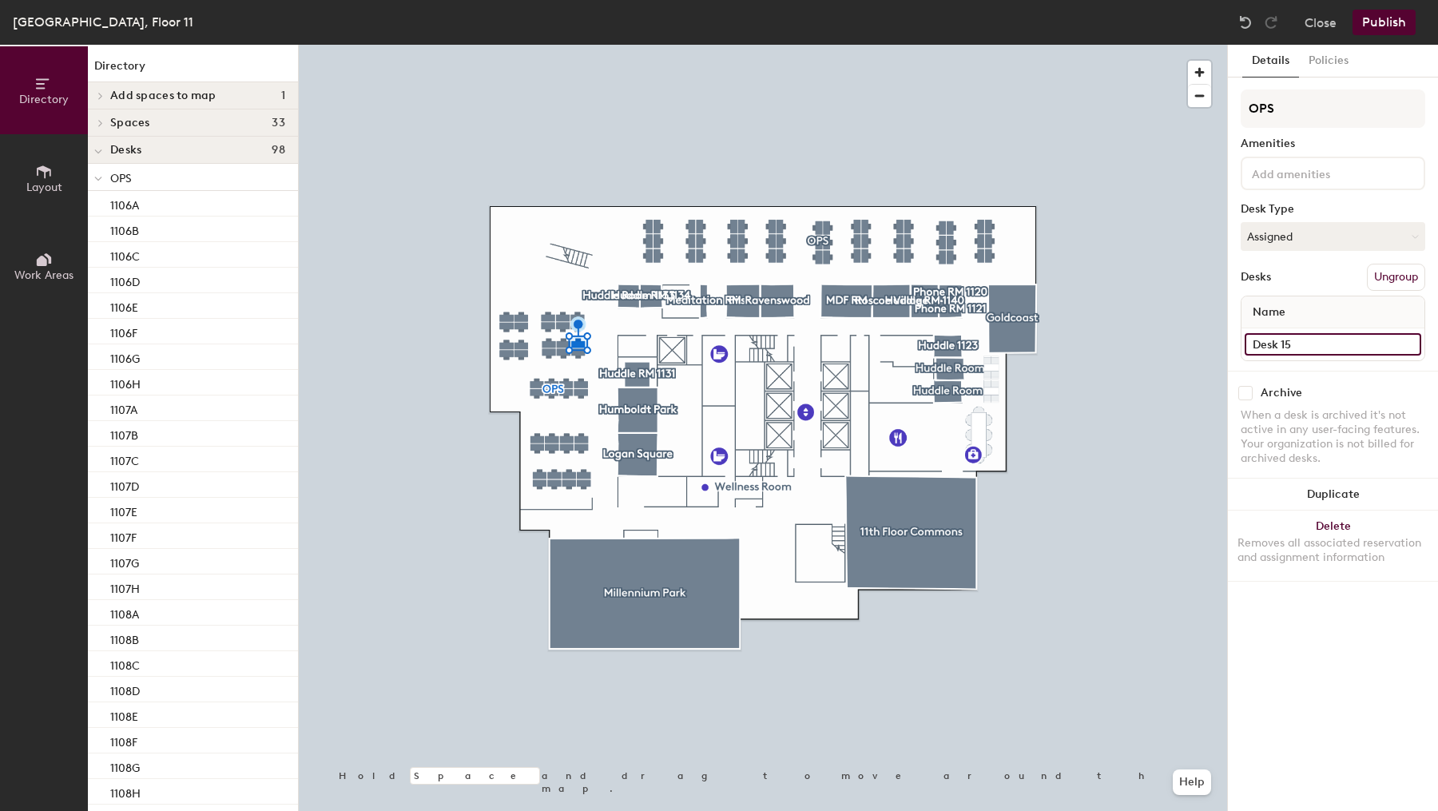
click at [1326, 340] on input "Desk 15" at bounding box center [1333, 344] width 177 height 22
type input "1109F"
click at [1299, 342] on input "Desk 28" at bounding box center [1333, 344] width 177 height 22
type input "1109G"
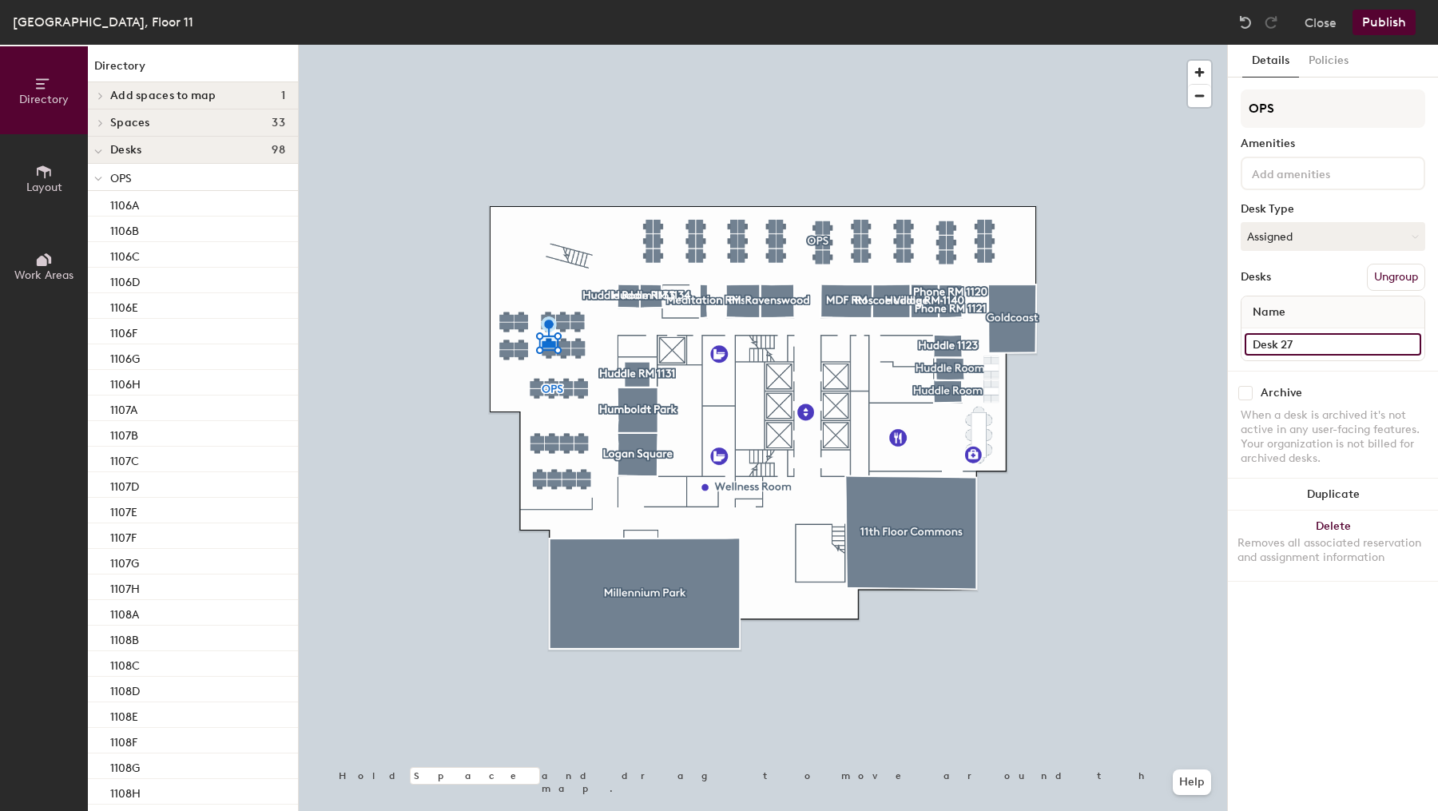
click at [1342, 336] on input "Desk 27" at bounding box center [1333, 344] width 177 height 22
type input "1109H"
click at [1356, 338] on input "Desk 10" at bounding box center [1333, 344] width 177 height 22
type input "1109J"
click at [1287, 349] on input "1109J" at bounding box center [1333, 344] width 177 height 22
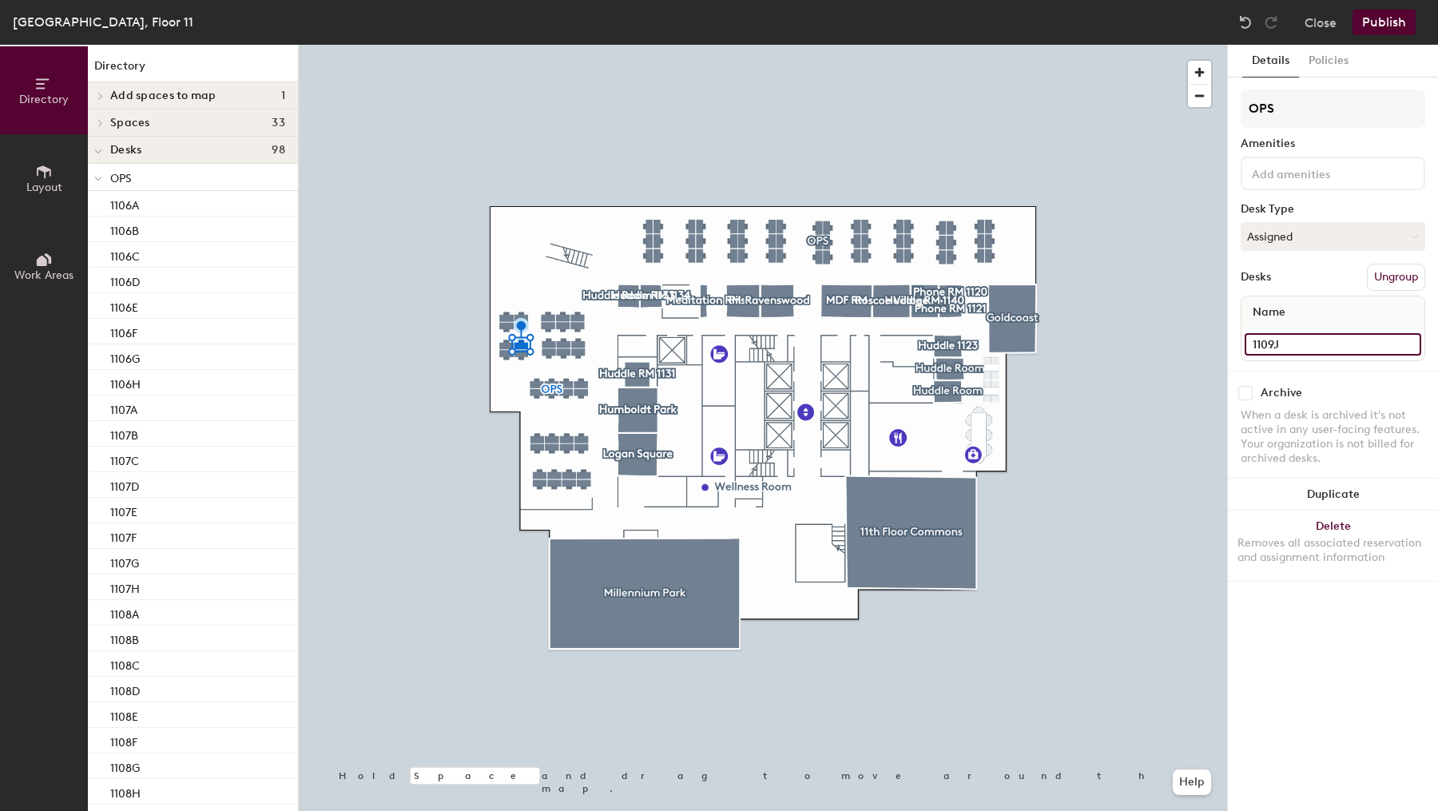
click at [1287, 349] on input "1109J" at bounding box center [1333, 344] width 177 height 22
type input "1109I"
click at [1324, 340] on input "Desk 9" at bounding box center [1333, 344] width 177 height 22
type input "1109J"
click at [1265, 339] on input "Desk 4" at bounding box center [1333, 344] width 177 height 22
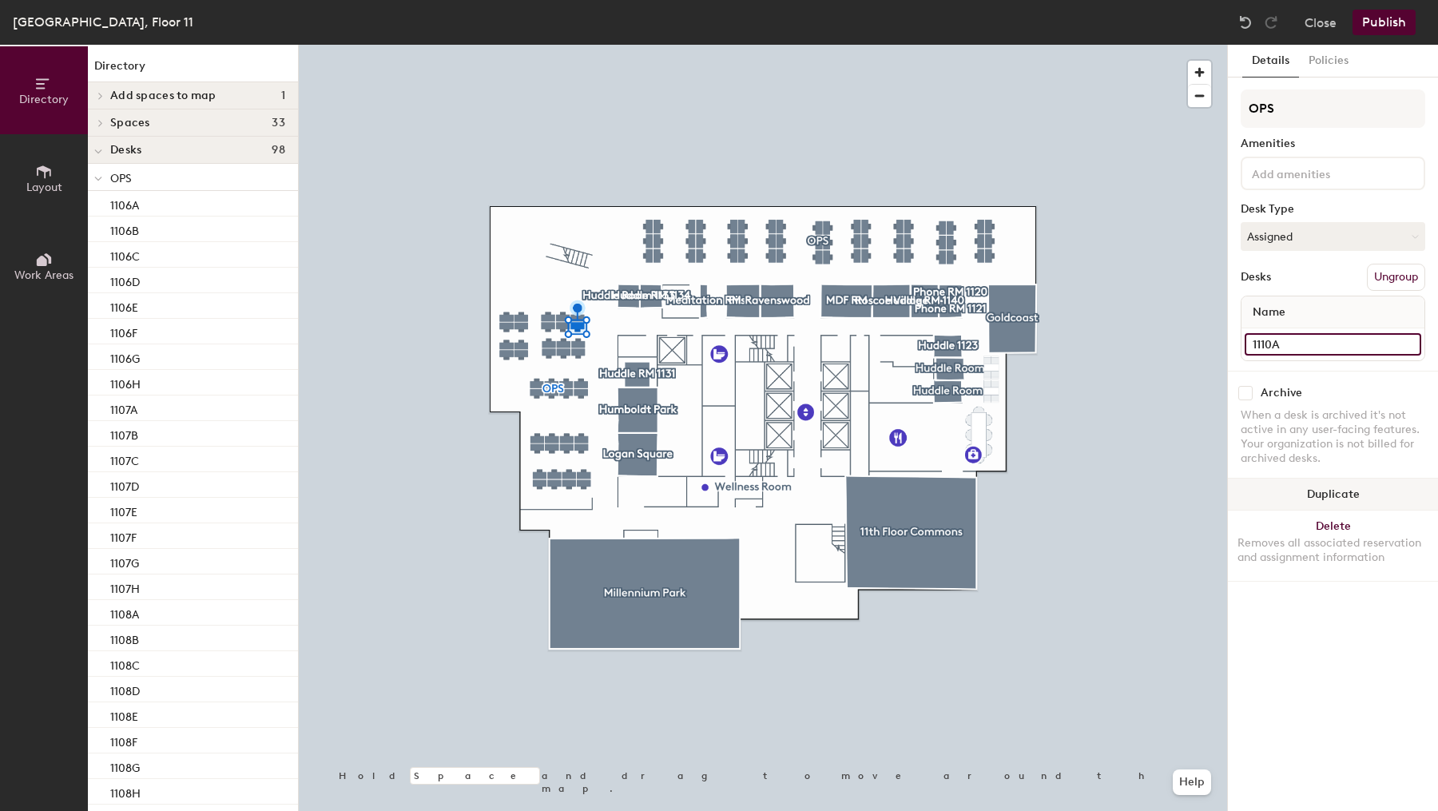
type input "1110A"
click at [1302, 338] on input "Desk 5" at bounding box center [1333, 344] width 177 height 22
type input "1110B"
click at [1311, 346] on input "Desk 6" at bounding box center [1333, 344] width 177 height 22
type input "1110C"
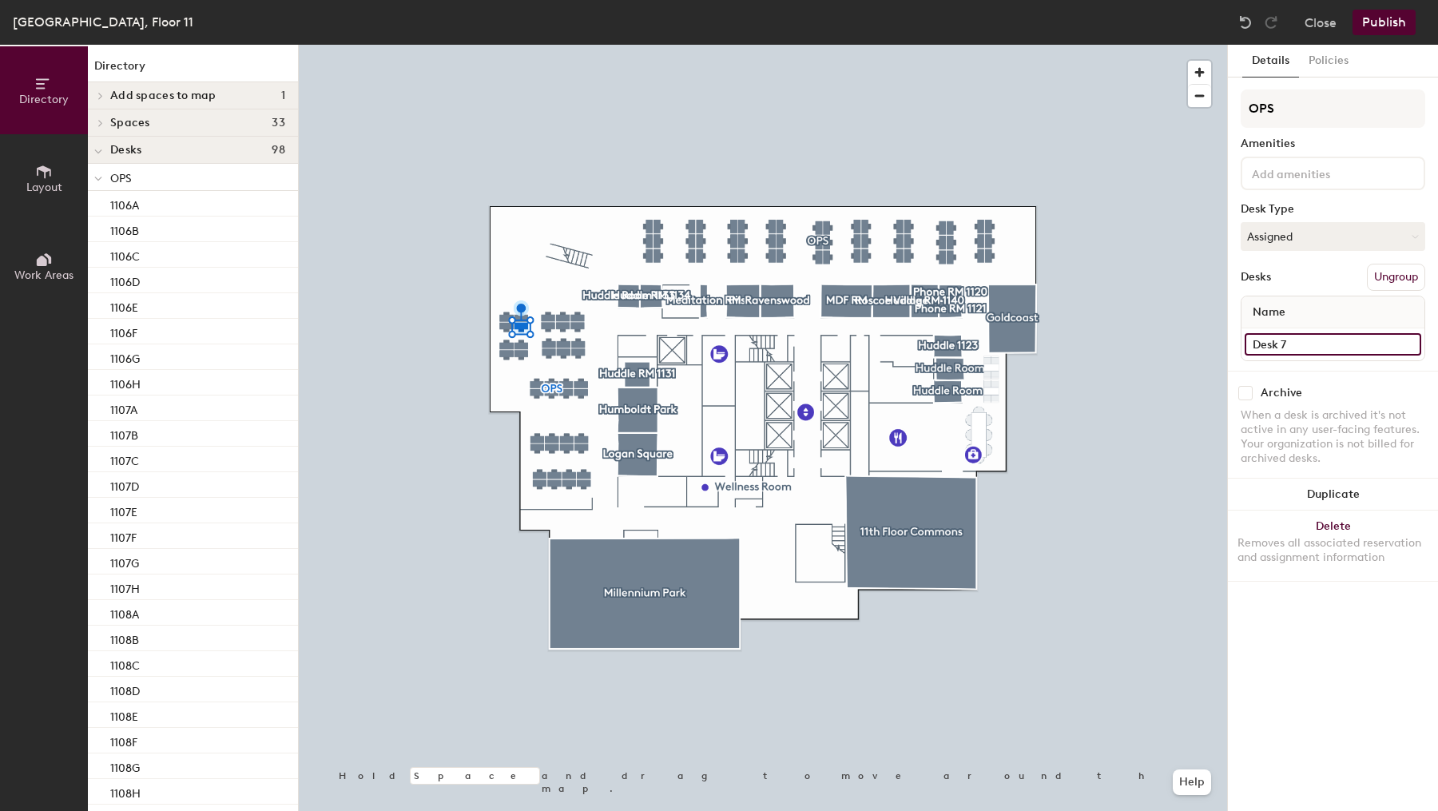
click at [1286, 338] on input "Desk 7" at bounding box center [1333, 344] width 177 height 22
type input "1110D"
click at [1333, 335] on input "Desk 8" at bounding box center [1333, 344] width 177 height 22
type input "1110E"
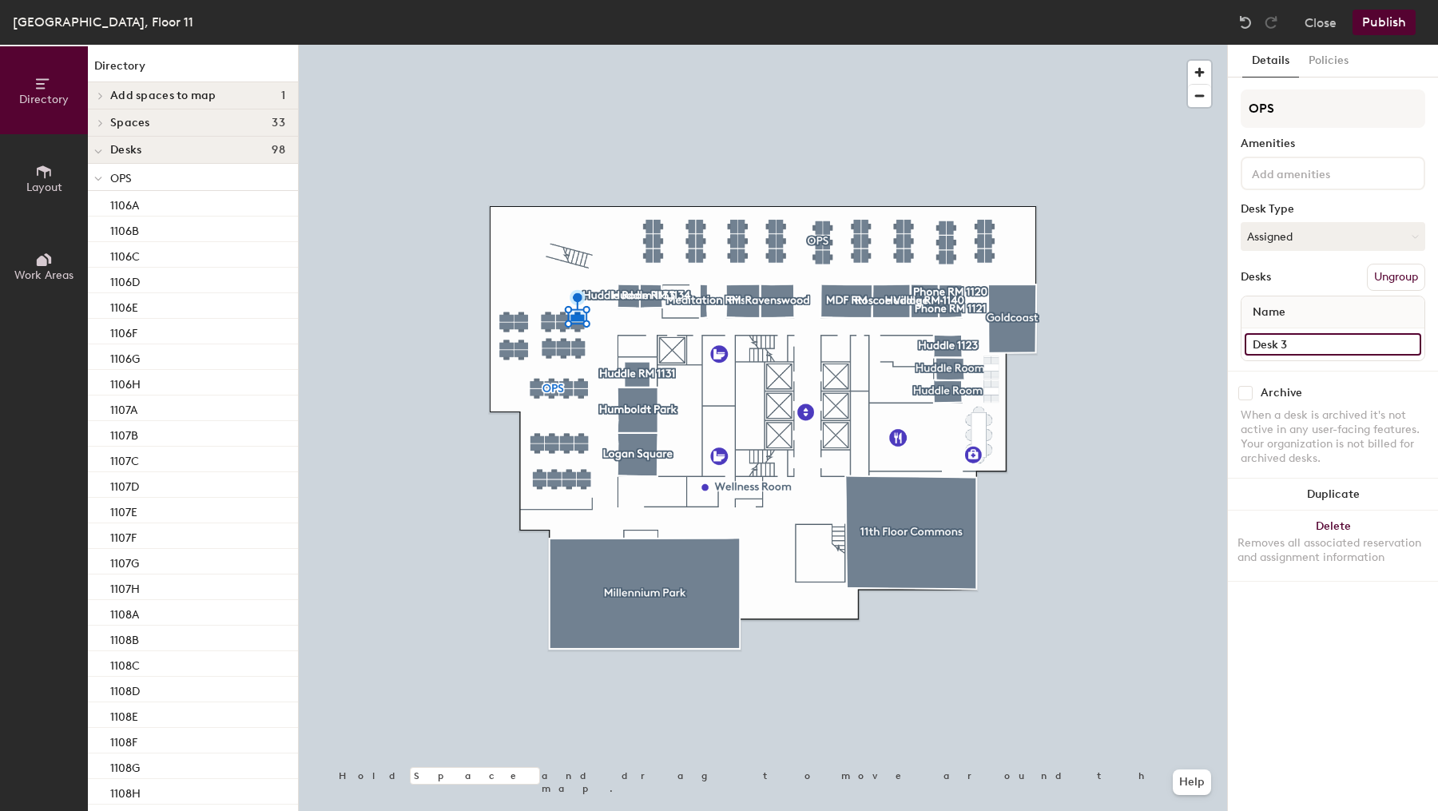
click at [1336, 353] on input "Desk 3" at bounding box center [1333, 344] width 177 height 22
type input "1110"
type input "1110F"
click at [1292, 353] on input "Desk 2" at bounding box center [1333, 344] width 177 height 22
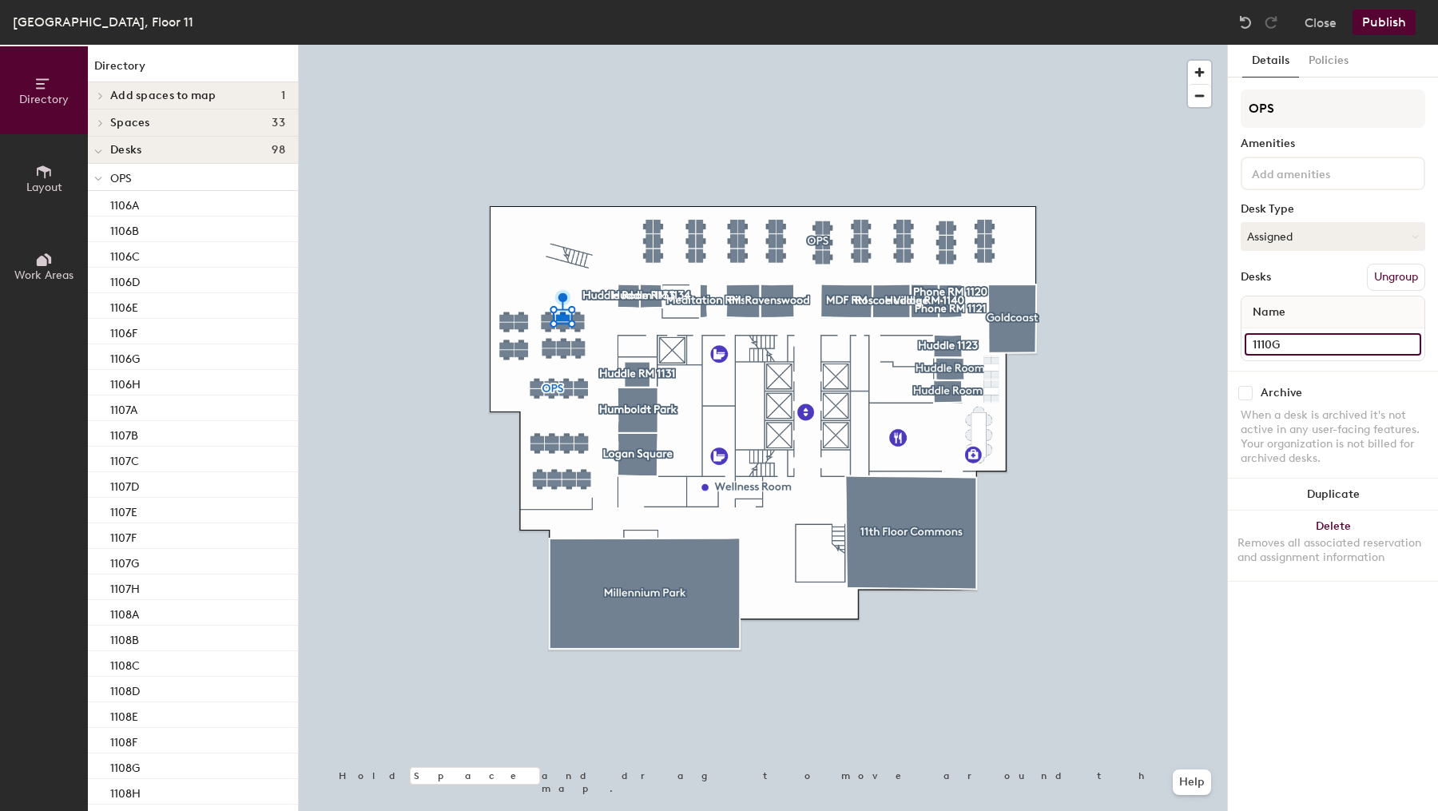
type input "1110G"
click at [1282, 348] on input "Desk 1" at bounding box center [1333, 344] width 177 height 22
type input "1110H"
click at [1340, 352] on input "Desk 11" at bounding box center [1333, 344] width 177 height 22
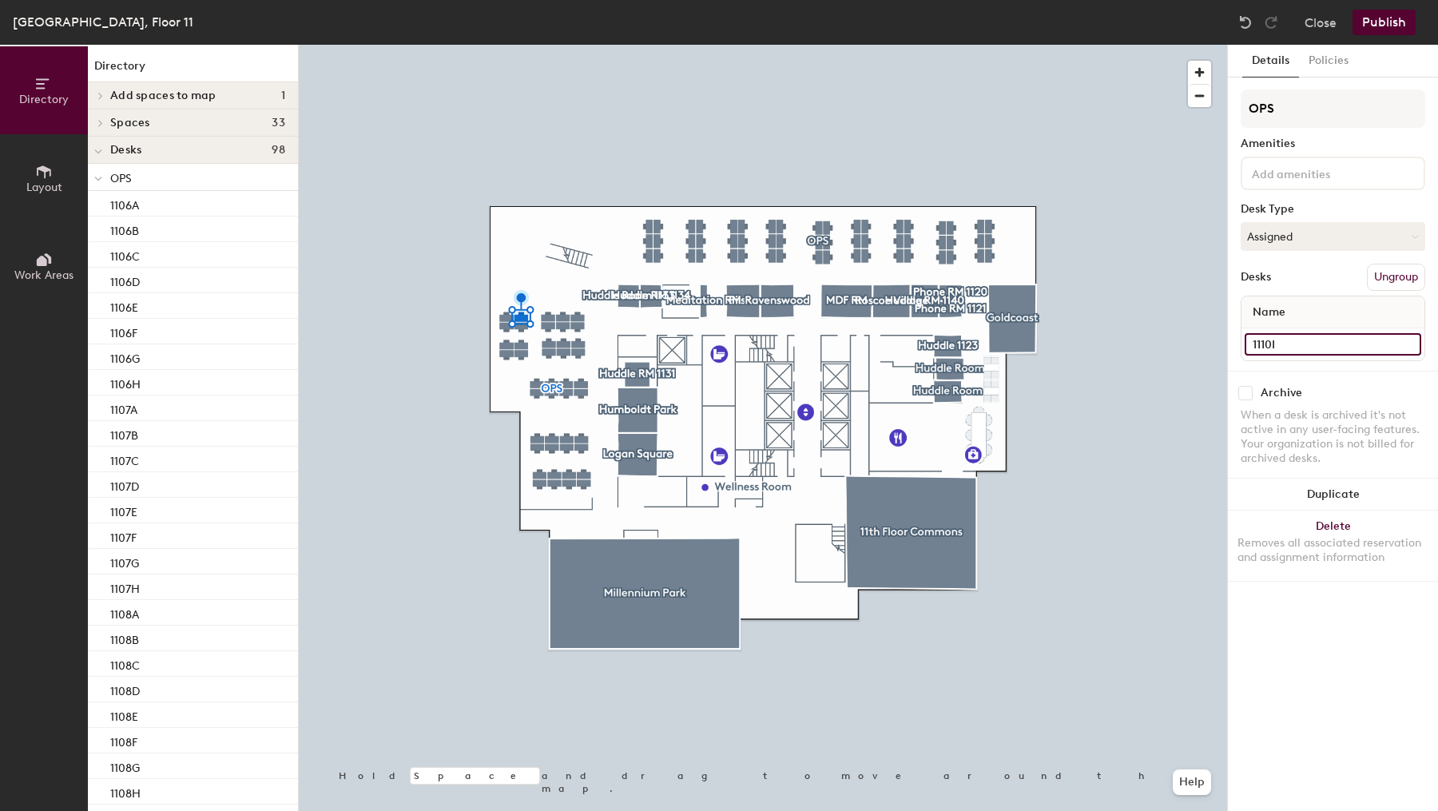
type input "1110I"
click at [1277, 350] on input "Desk 14" at bounding box center [1333, 344] width 177 height 22
type input "1110J"
click at [1290, 346] on input "Desk 54" at bounding box center [1333, 344] width 177 height 22
type input "1111A"
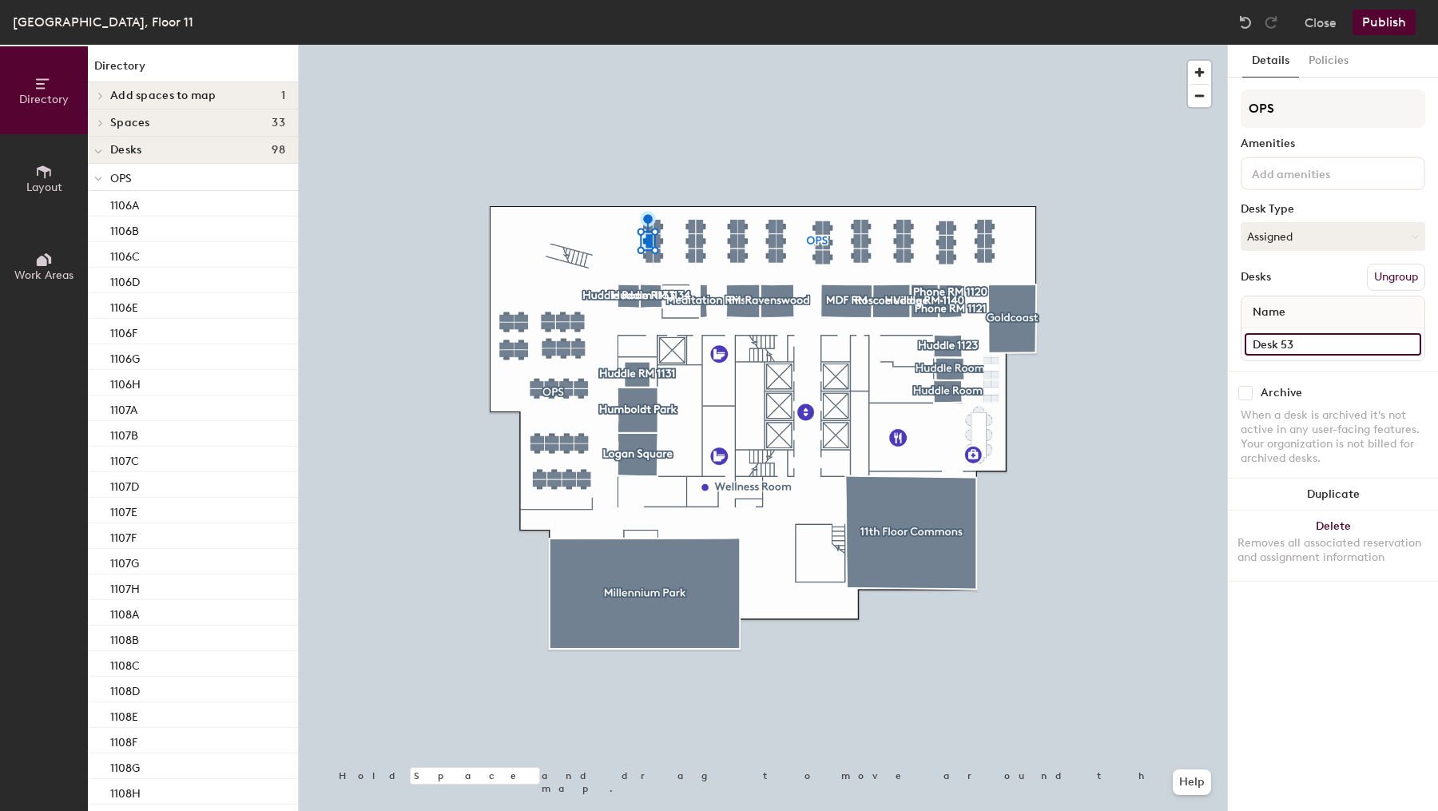
click at [1298, 346] on input "Desk 53" at bounding box center [1333, 344] width 177 height 22
type input "1111B"
click at [1275, 333] on input "Desk 1" at bounding box center [1333, 344] width 177 height 22
type input "1111C"
click at [1274, 334] on input "Desk 4" at bounding box center [1333, 344] width 177 height 22
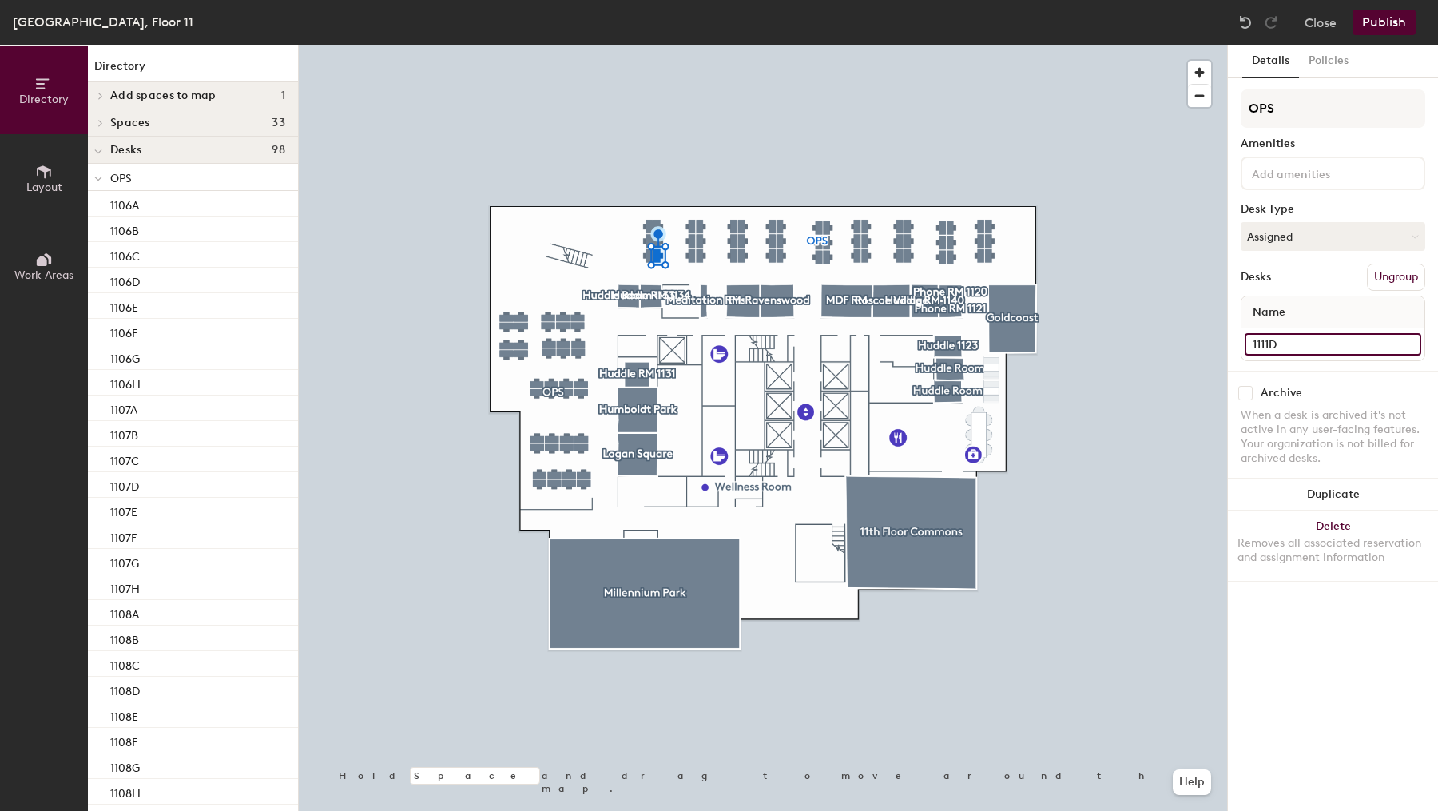
type input "1111D"
click at [1335, 349] on input "Desk 3" at bounding box center [1333, 344] width 177 height 22
type input "1111D"
click at [1299, 344] on input "Desk 2" at bounding box center [1333, 344] width 177 height 22
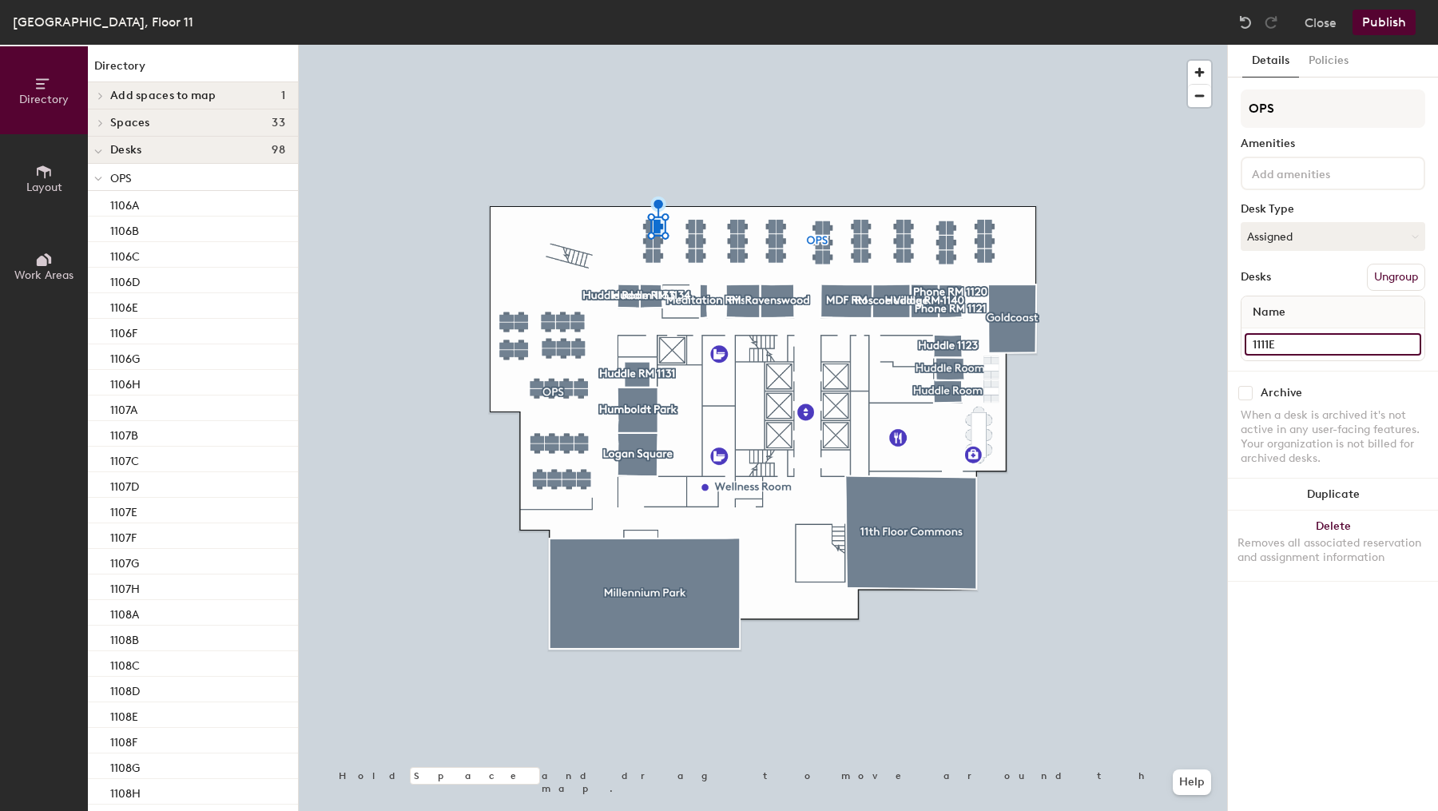
type input "1111E"
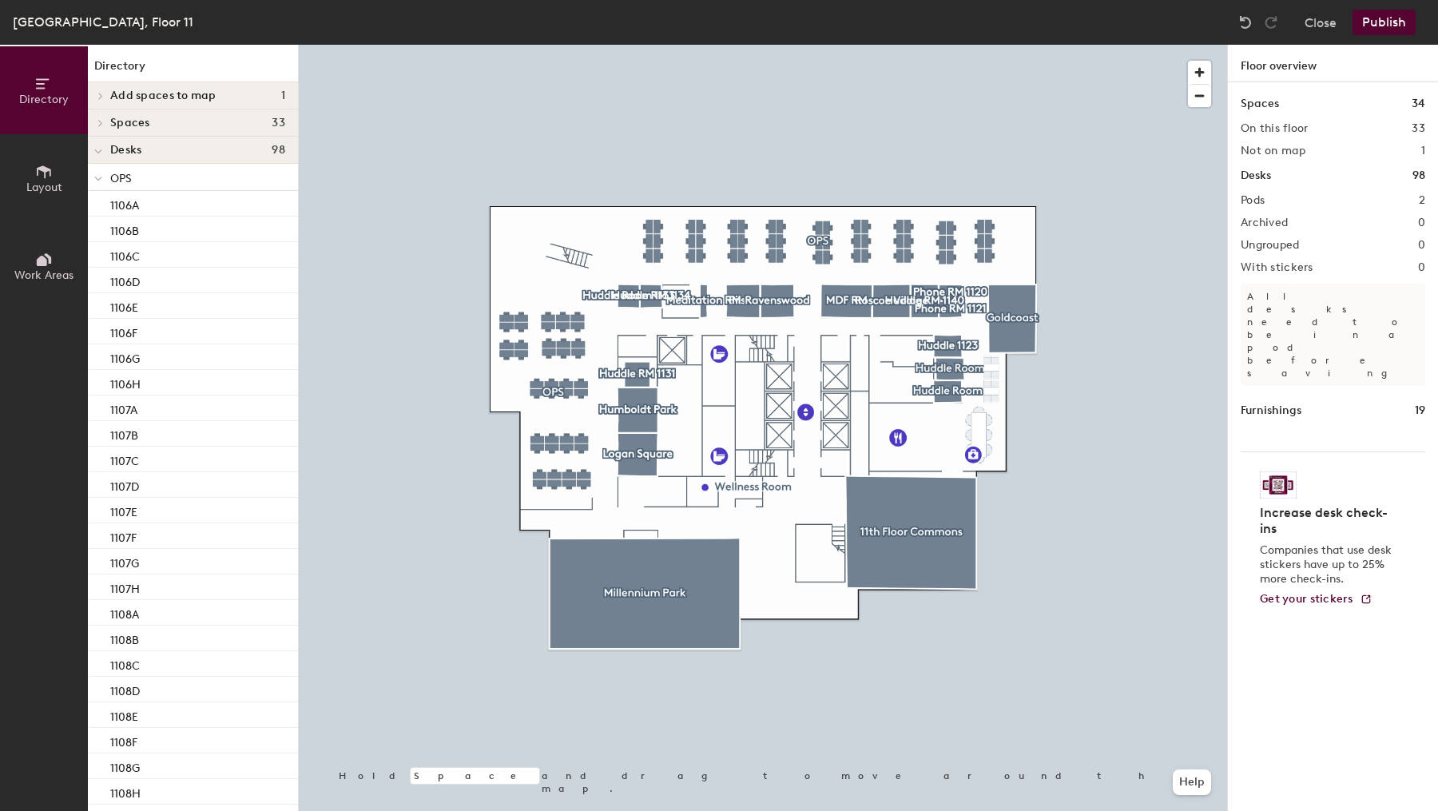
click at [1402, 30] on button "Publish" at bounding box center [1384, 23] width 63 height 26
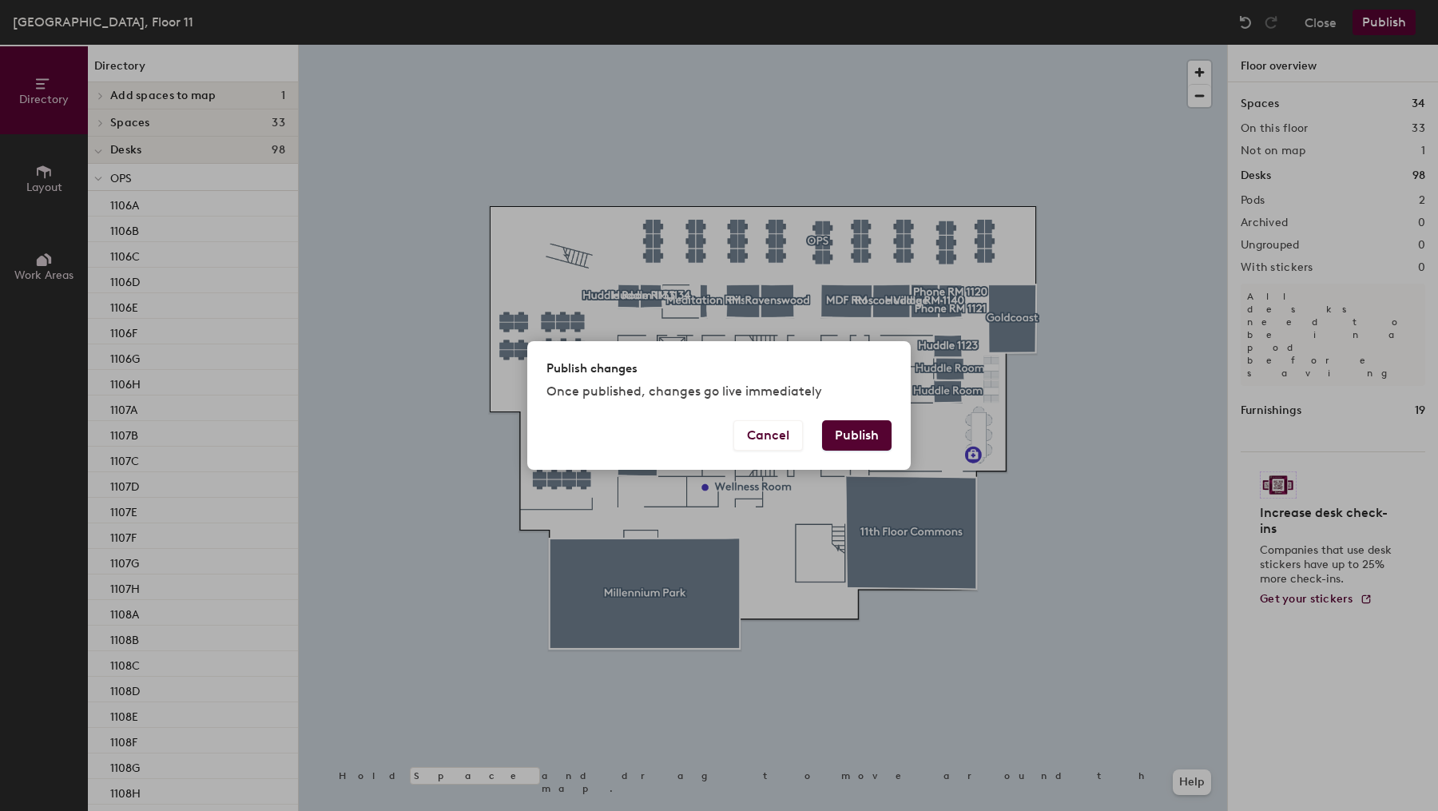
click at [870, 427] on button "Publish" at bounding box center [857, 435] width 70 height 30
